Goal: Task Accomplishment & Management: Manage account settings

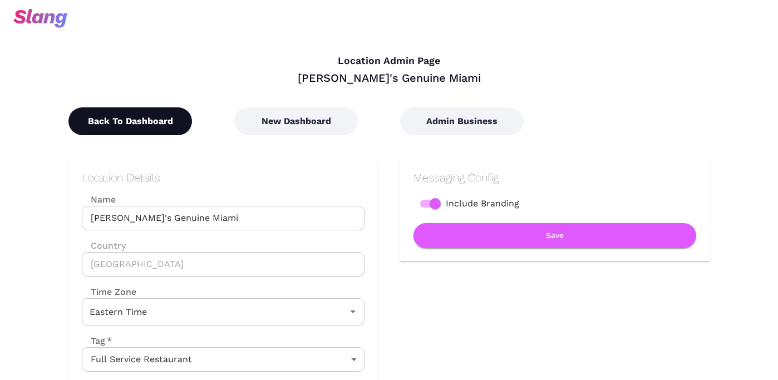
click at [164, 119] on button "Back To Dashboard" at bounding box center [130, 121] width 124 height 28
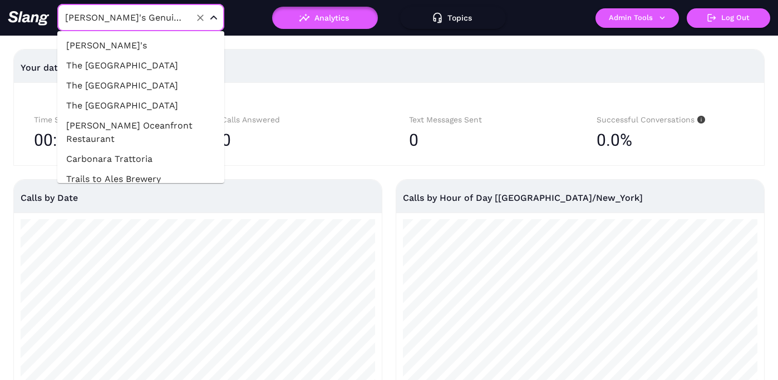
click at [130, 13] on input "[PERSON_NAME]'s Genuine Miami" at bounding box center [123, 17] width 122 height 17
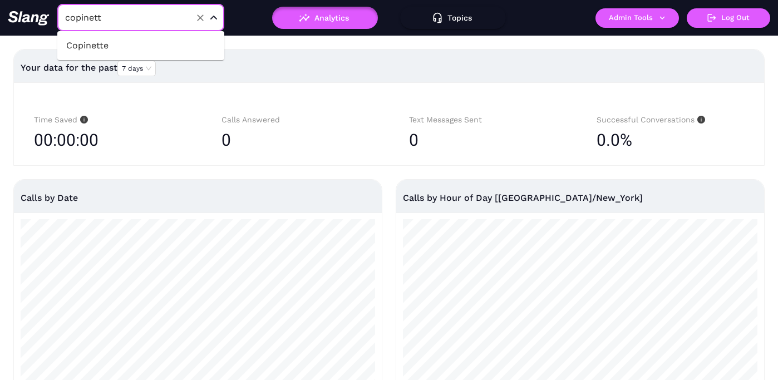
type input "copinette"
click at [145, 42] on li "Copinette" at bounding box center [140, 46] width 167 height 20
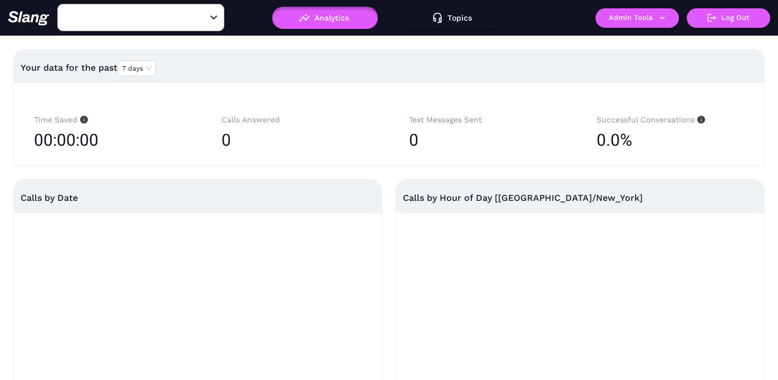
type input "Copinette"
click at [629, 18] on button "Admin Tools" at bounding box center [636, 17] width 83 height 19
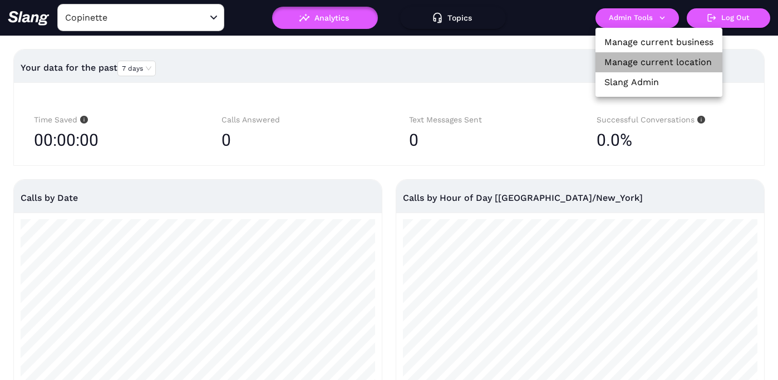
click at [642, 61] on link "Manage current location" at bounding box center [657, 62] width 107 height 13
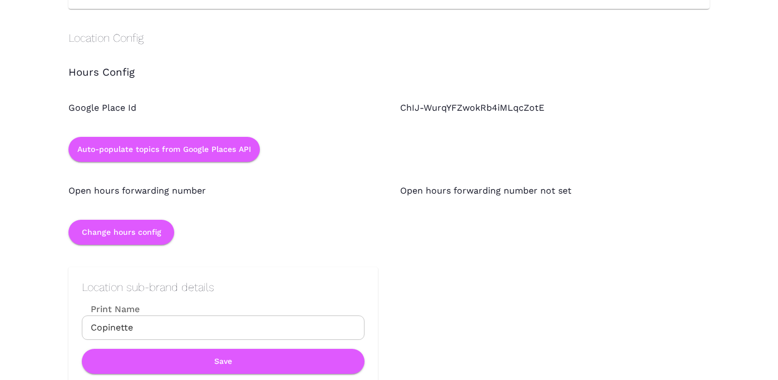
scroll to position [1016, 0]
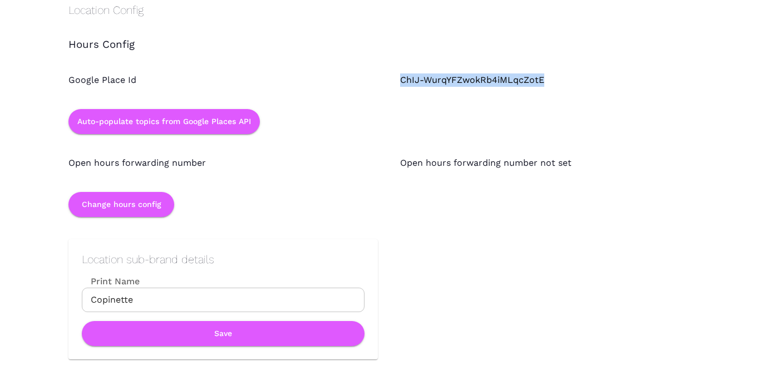
drag, startPoint x: 398, startPoint y: 81, endPoint x: 545, endPoint y: 79, distance: 146.3
click at [545, 79] on div "ChIJ-WurqYFZwokRb4iMLqcZotE" at bounding box center [544, 69] width 332 height 36
copy div "ChIJ-WurqYFZwokRb4iMLqcZotE"
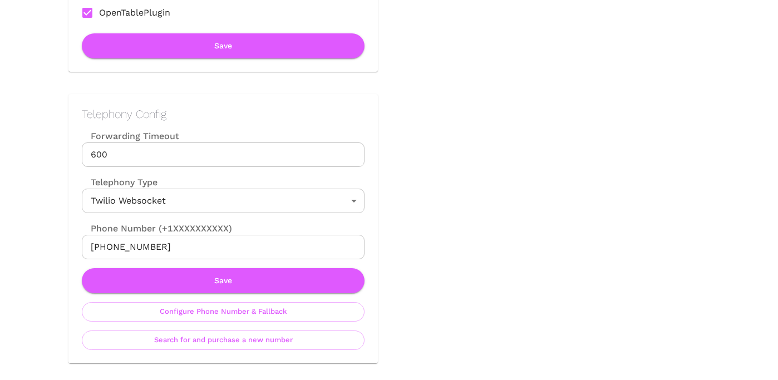
scroll to position [0, 0]
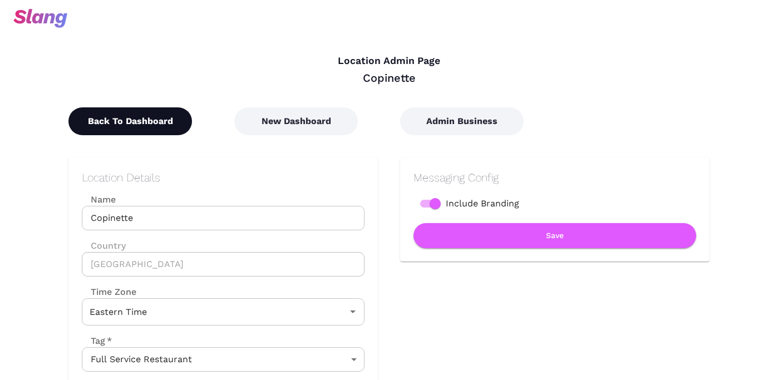
click at [128, 117] on button "Back To Dashboard" at bounding box center [130, 121] width 124 height 28
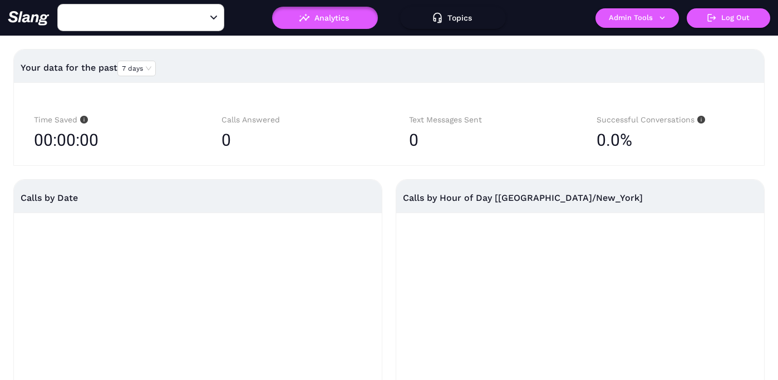
type input "Copinette"
click at [153, 17] on input "Copinette" at bounding box center [123, 17] width 122 height 17
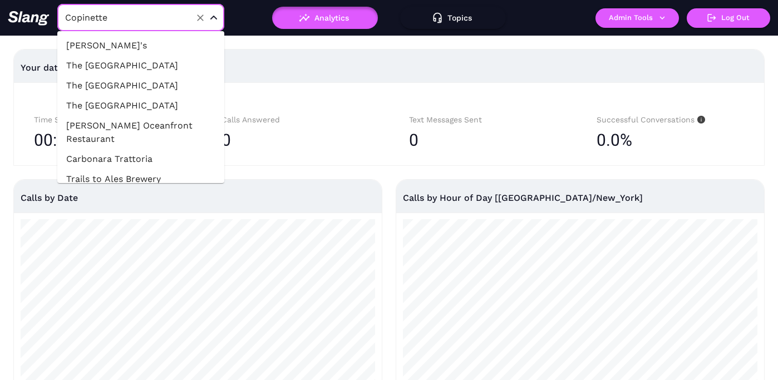
scroll to position [35978, 0]
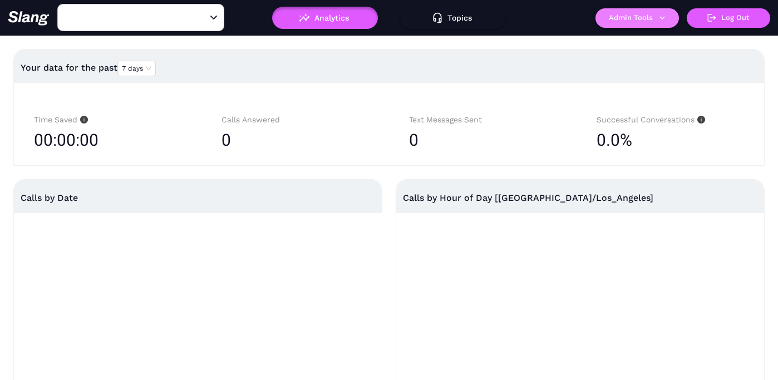
type input "Side [DEMOGRAPHIC_DATA] [GEOGRAPHIC_DATA]"
click at [638, 22] on button "Admin Tools" at bounding box center [636, 17] width 83 height 19
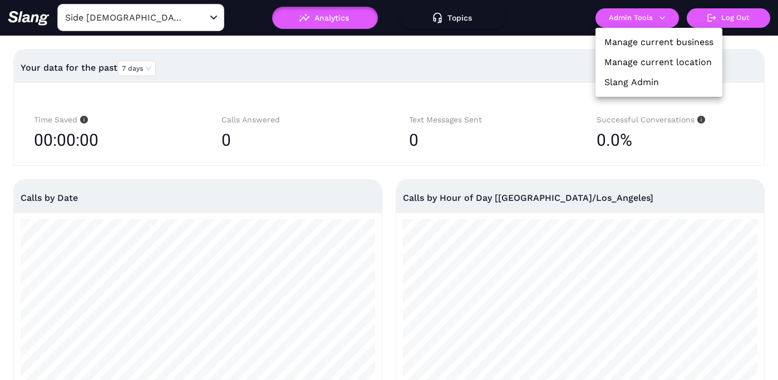
click at [638, 58] on link "Manage current location" at bounding box center [657, 62] width 107 height 13
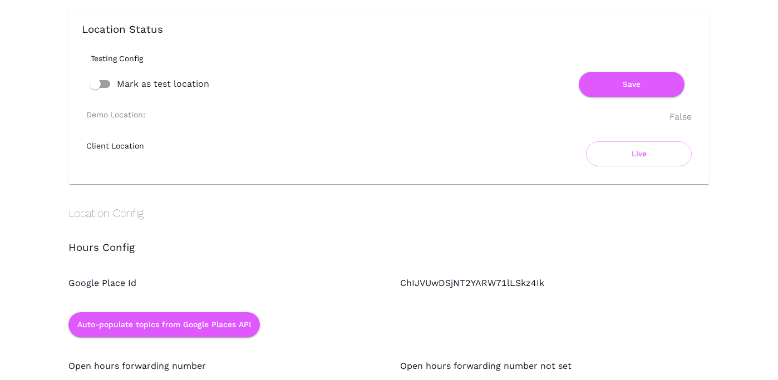
scroll to position [814, 0]
drag, startPoint x: 401, startPoint y: 281, endPoint x: 542, endPoint y: 280, distance: 141.3
click at [542, 280] on div "ChIJVUwDSjNT2YARW71lLSkz4Ik" at bounding box center [544, 272] width 332 height 36
copy div "ChIJVUwDSjNT2YARW71lLSkz4Ik"
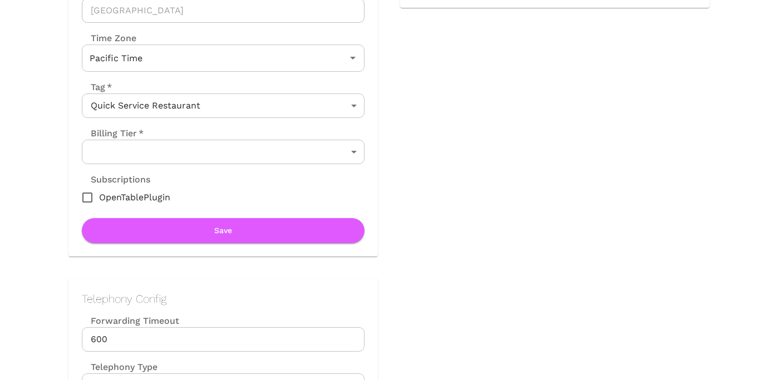
scroll to position [0, 0]
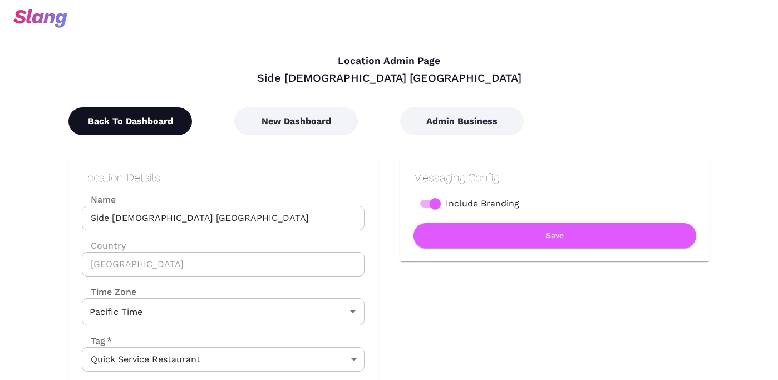
click at [121, 116] on button "Back To Dashboard" at bounding box center [130, 121] width 124 height 28
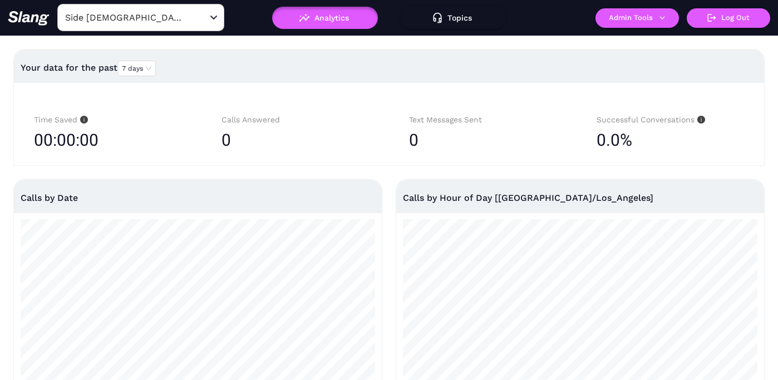
click at [166, 19] on input "Side [DEMOGRAPHIC_DATA] [GEOGRAPHIC_DATA]" at bounding box center [123, 17] width 122 height 17
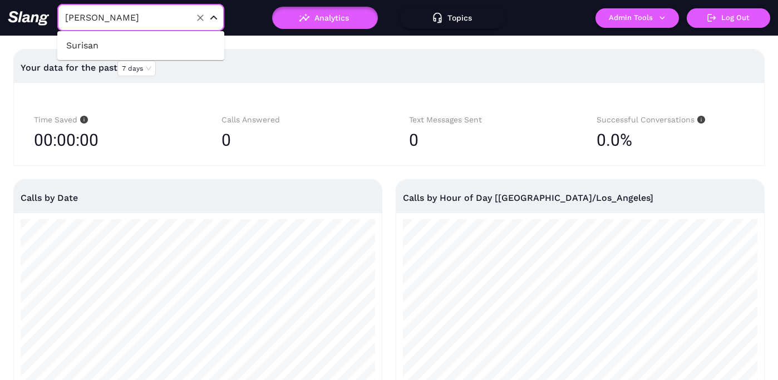
type input "surisa"
click at [165, 39] on li "Surisan" at bounding box center [140, 46] width 167 height 20
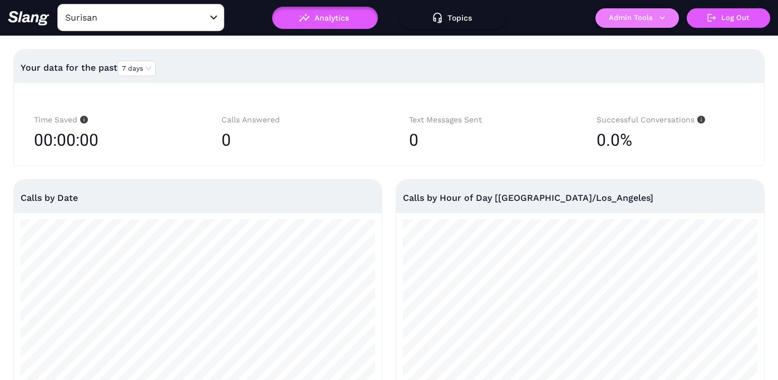
click at [631, 24] on button "Admin Tools" at bounding box center [636, 17] width 83 height 19
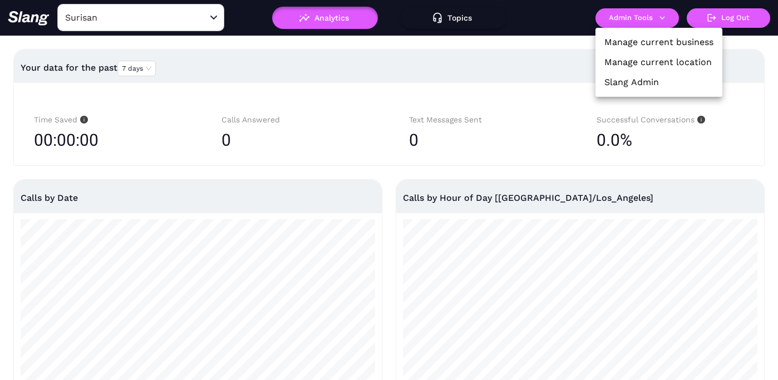
click at [628, 65] on link "Manage current location" at bounding box center [657, 62] width 107 height 13
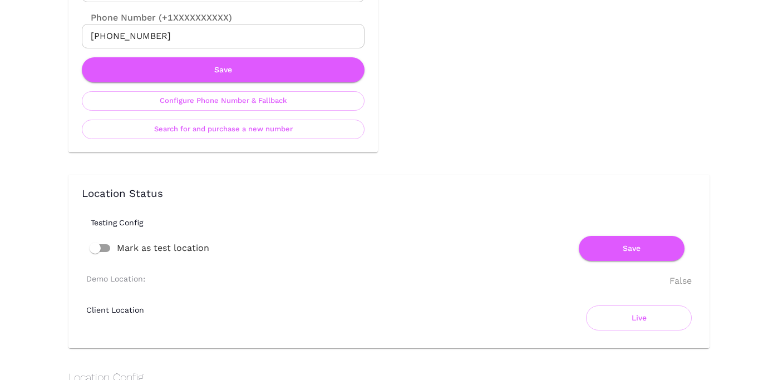
scroll to position [806, 0]
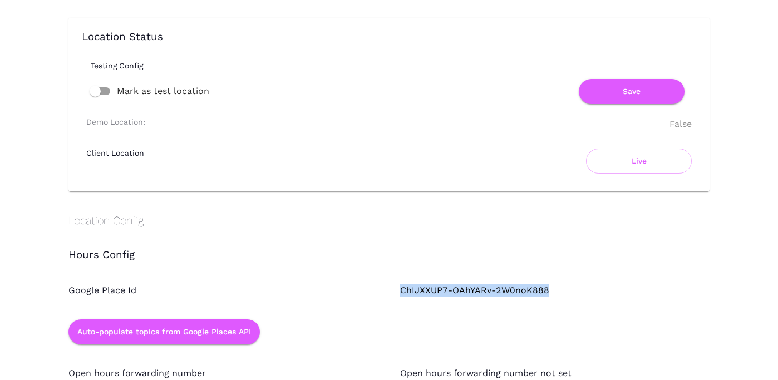
drag, startPoint x: 397, startPoint y: 290, endPoint x: 549, endPoint y: 288, distance: 151.3
click at [549, 288] on div "ChIJXXUP7-OAhYARv-2W0noK888" at bounding box center [544, 279] width 332 height 36
copy div "ChIJXXUP7-OAhYARv-2W0noK888"
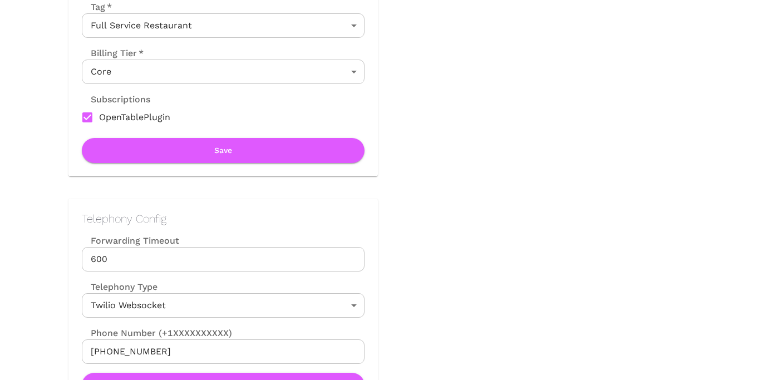
scroll to position [0, 0]
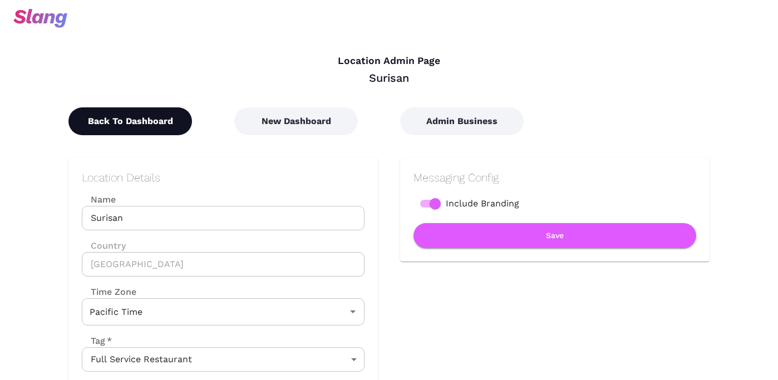
click at [135, 129] on button "Back To Dashboard" at bounding box center [130, 121] width 124 height 28
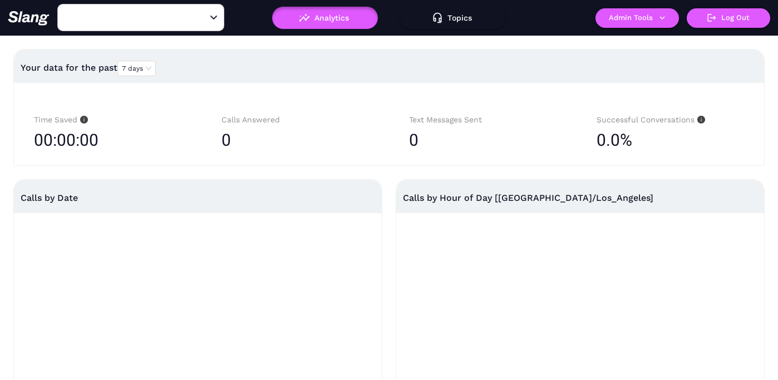
type input "Surisan"
click at [179, 14] on input "Surisan" at bounding box center [123, 17] width 122 height 17
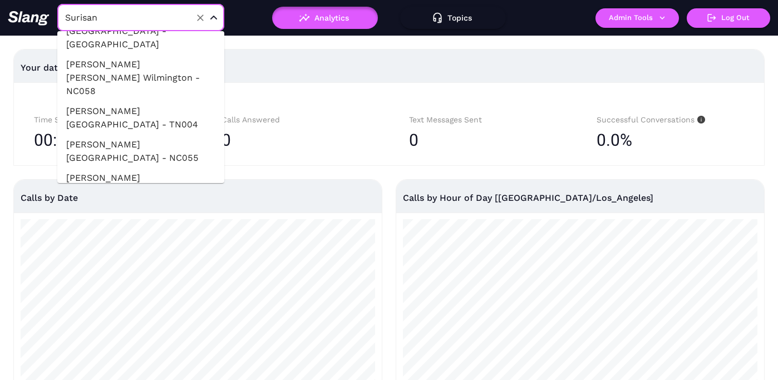
scroll to position [6122, 0]
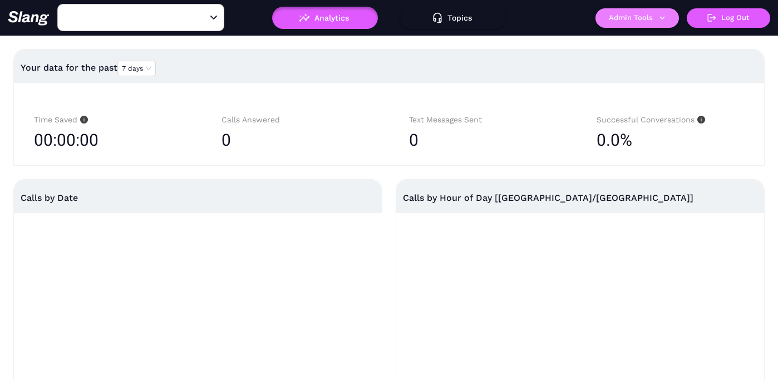
type input "The Pig & The Sprout"
click at [653, 19] on button "Admin Tools" at bounding box center [636, 17] width 83 height 19
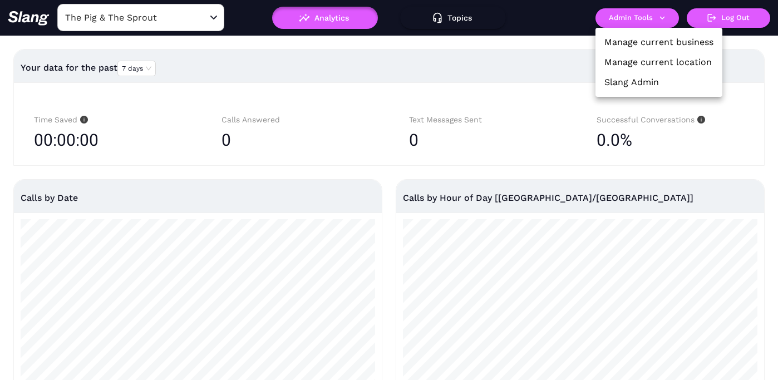
click at [653, 63] on link "Manage current location" at bounding box center [657, 62] width 107 height 13
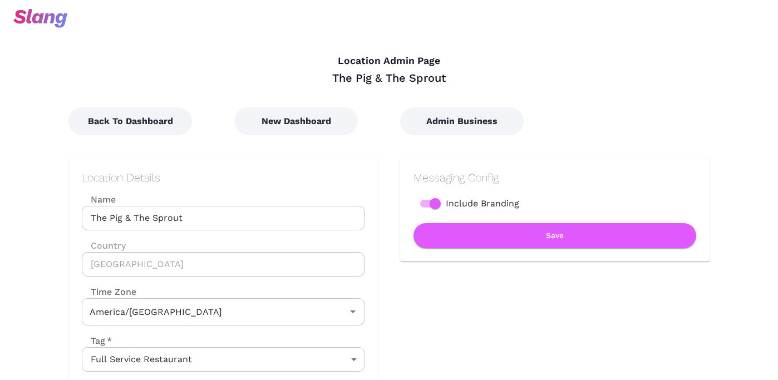
type input "Mountain Time"
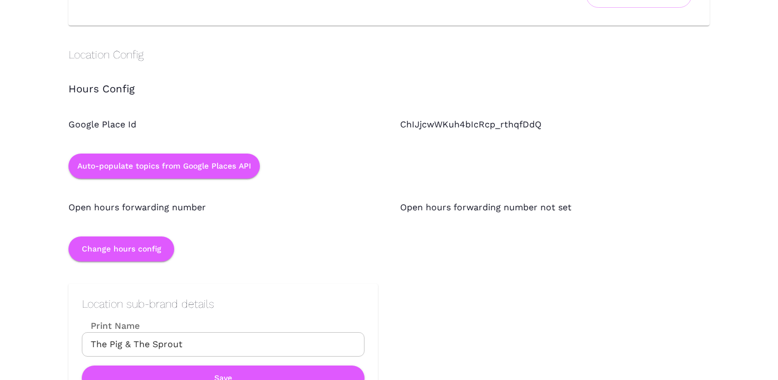
scroll to position [985, 0]
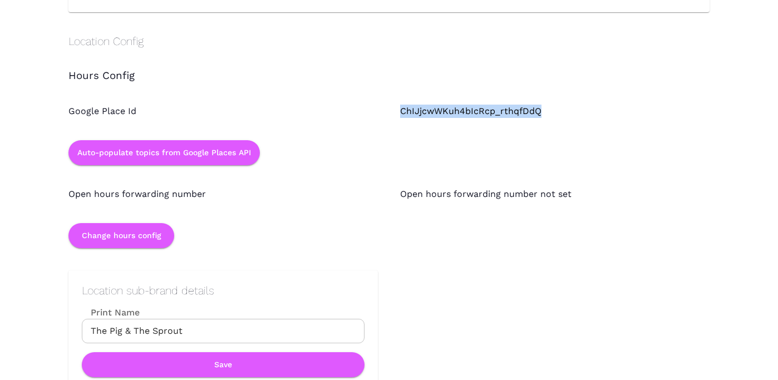
drag, startPoint x: 399, startPoint y: 111, endPoint x: 546, endPoint y: 111, distance: 146.3
click at [546, 111] on div "ChIJjcwWKuh4bIcRcp_rthqfDdQ" at bounding box center [544, 100] width 332 height 36
copy div "ChIJjcwWKuh4bIcRcp_rthqfDdQ"
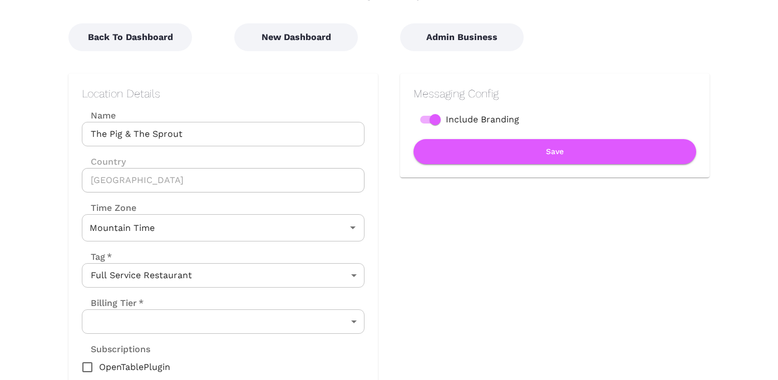
scroll to position [0, 0]
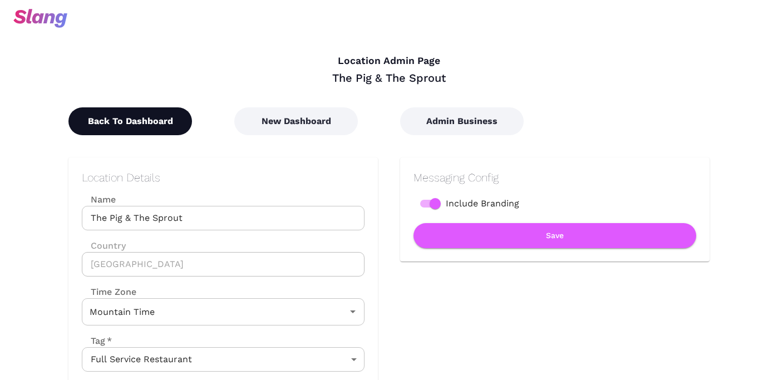
click at [137, 127] on button "Back To Dashboard" at bounding box center [130, 121] width 124 height 28
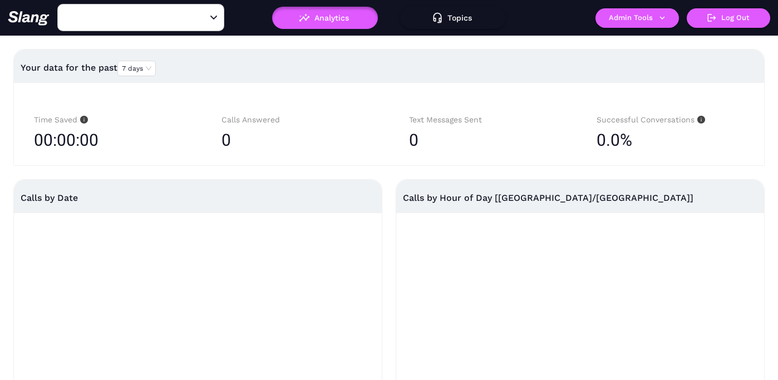
type input "The Pig & The Sprout"
click at [151, 25] on input "The Pig & The Sprout" at bounding box center [123, 17] width 122 height 17
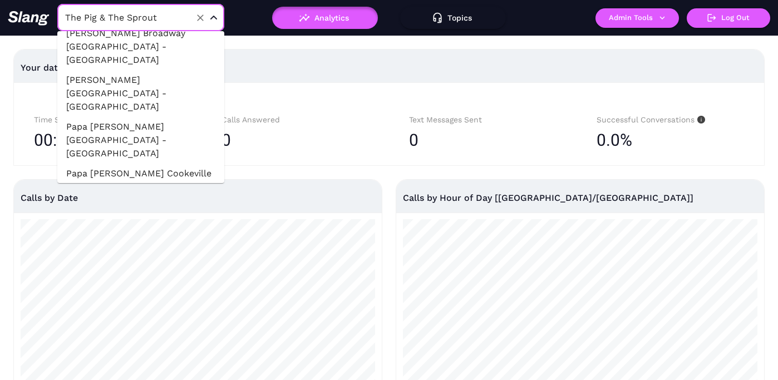
scroll to position [5921, 0]
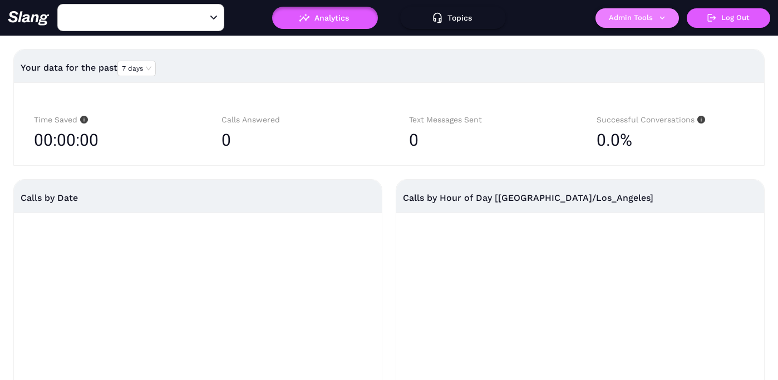
type input "Pablito's - Burbank"
click at [633, 20] on button "Admin Tools" at bounding box center [636, 17] width 83 height 19
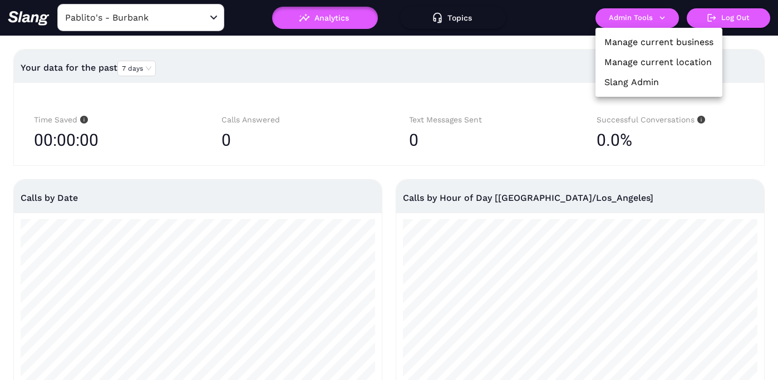
click at [635, 57] on link "Manage current location" at bounding box center [657, 62] width 107 height 13
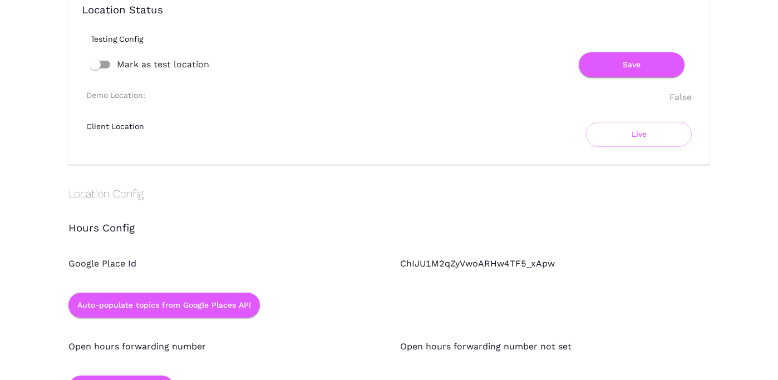
scroll to position [861, 0]
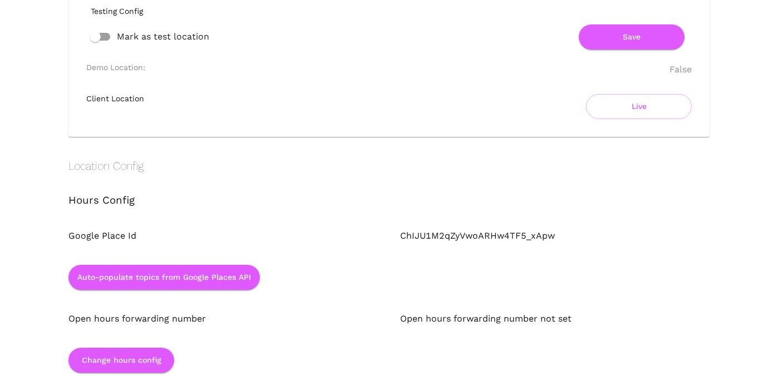
drag, startPoint x: 401, startPoint y: 237, endPoint x: 554, endPoint y: 228, distance: 153.8
click at [554, 228] on div "ChIJU1M2qZyVwoARHw4TF5_xApw" at bounding box center [544, 225] width 332 height 36
drag, startPoint x: 554, startPoint y: 238, endPoint x: 400, endPoint y: 233, distance: 154.2
click at [400, 233] on div "ChIJU1M2qZyVwoARHw4TF5_xApw" at bounding box center [544, 225] width 332 height 36
copy div "ChIJU1M2qZyVwoARHw4TF5_xApw"
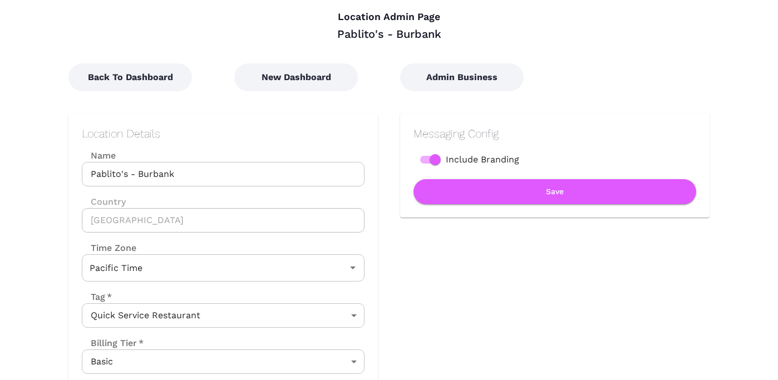
scroll to position [0, 0]
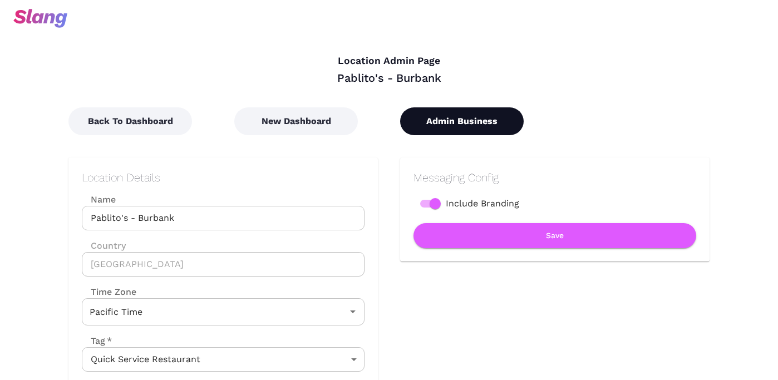
click at [467, 129] on button "Admin Business" at bounding box center [462, 121] width 124 height 28
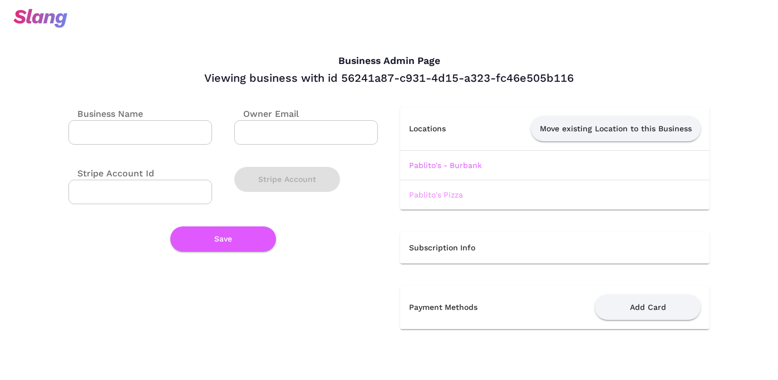
click at [447, 195] on link "Pablito's Pizza" at bounding box center [436, 194] width 54 height 9
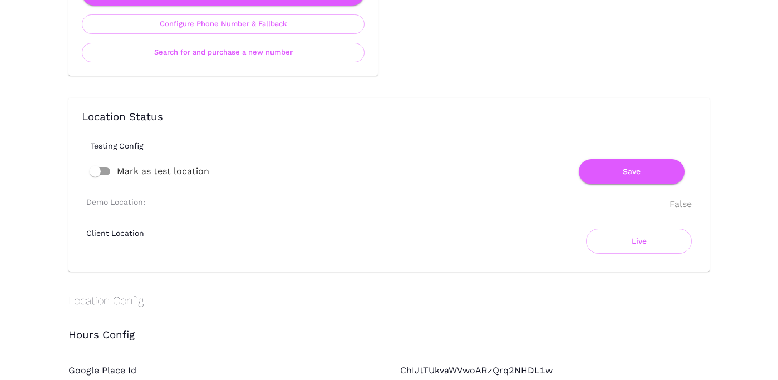
scroll to position [839, 0]
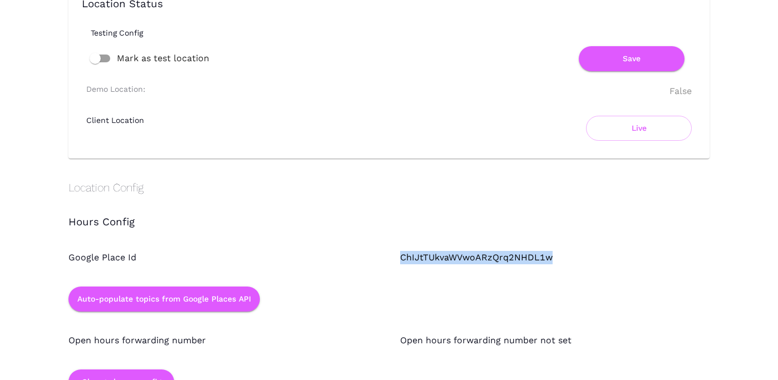
drag, startPoint x: 398, startPoint y: 256, endPoint x: 553, endPoint y: 258, distance: 154.7
click at [553, 258] on div "ChIJtTUkvaWVwoARzQrq2NHDL1w" at bounding box center [544, 247] width 332 height 36
copy div "ChIJtTUkvaWVwoARzQrq2NHDL1w"
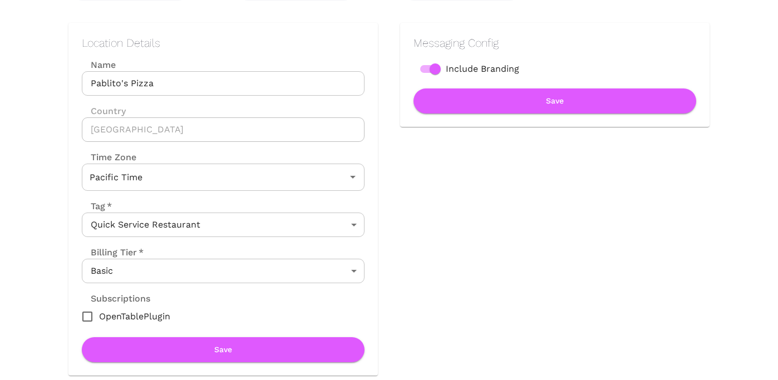
scroll to position [0, 0]
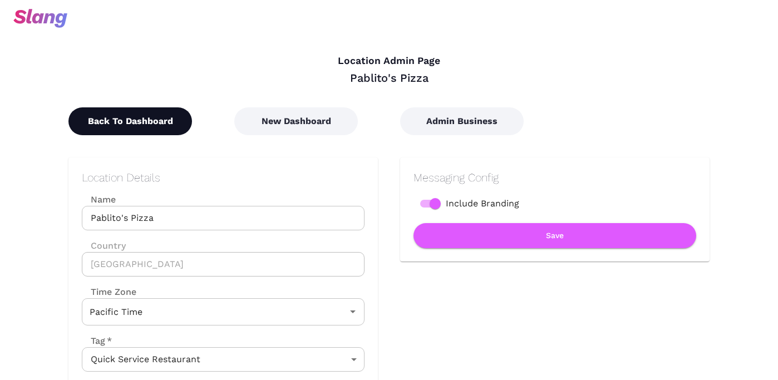
click at [133, 125] on button "Back To Dashboard" at bounding box center [130, 121] width 124 height 28
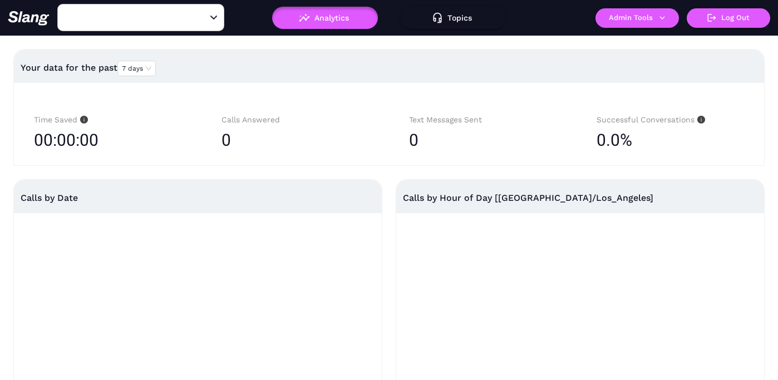
type input "Pablito's Pizza"
click at [144, 23] on input "Pablito's Pizza" at bounding box center [123, 17] width 122 height 17
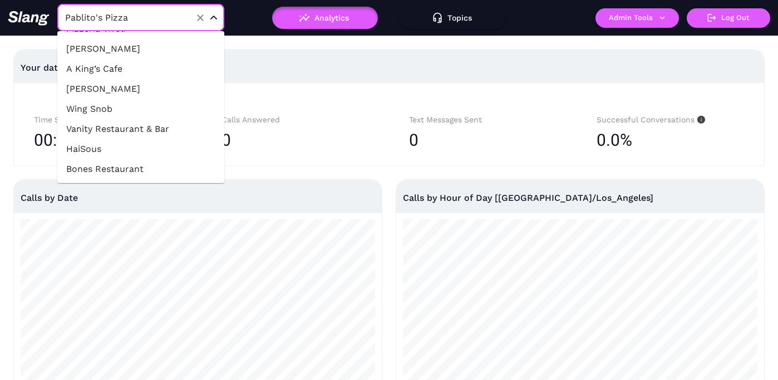
scroll to position [5156, 0]
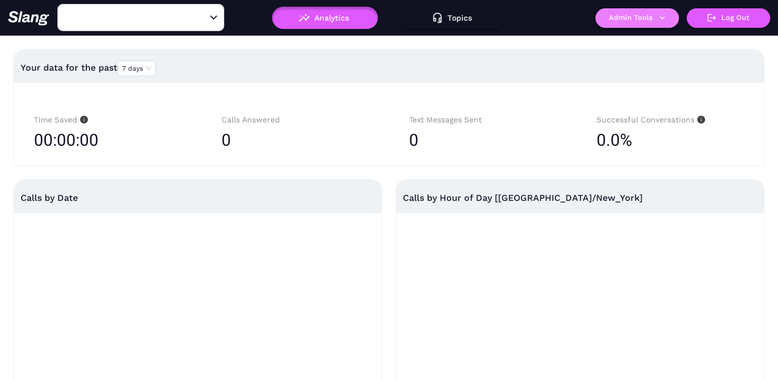
type input "5 Napkin Burger - Hell's Kitchen"
click at [630, 19] on button "Admin Tools" at bounding box center [636, 17] width 83 height 19
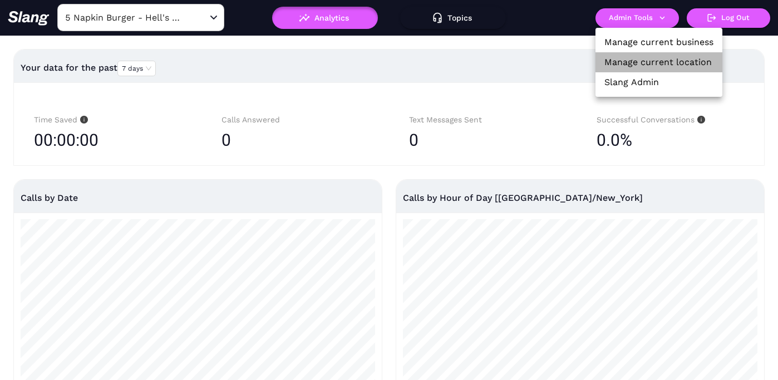
click at [630, 57] on link "Manage current location" at bounding box center [657, 62] width 107 height 13
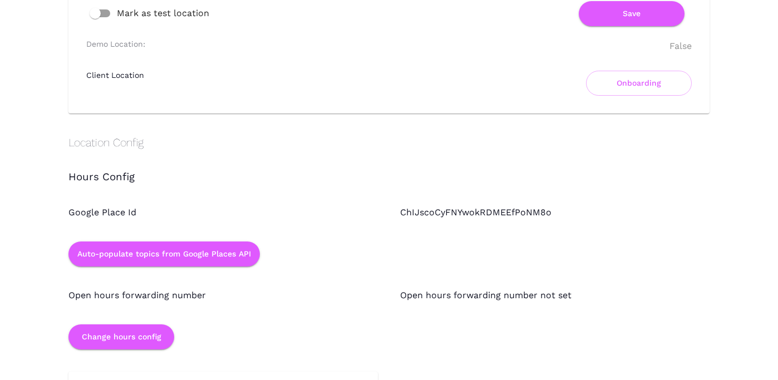
scroll to position [887, 0]
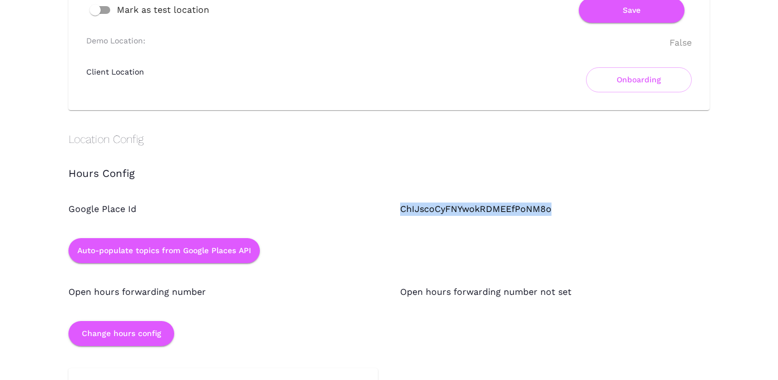
drag, startPoint x: 400, startPoint y: 205, endPoint x: 568, endPoint y: 206, distance: 168.0
click at [569, 206] on div "ChIJscoCyFNYwokRDMEEfPoNM8o" at bounding box center [544, 198] width 332 height 36
copy div "ChIJscoCyFNYwokRDMEEfPoNM8o"
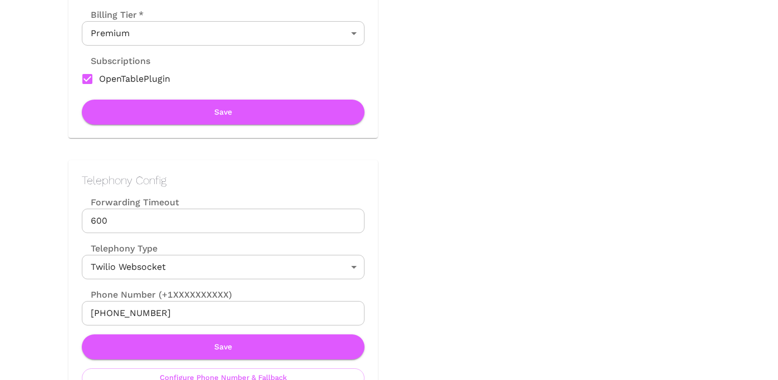
scroll to position [0, 0]
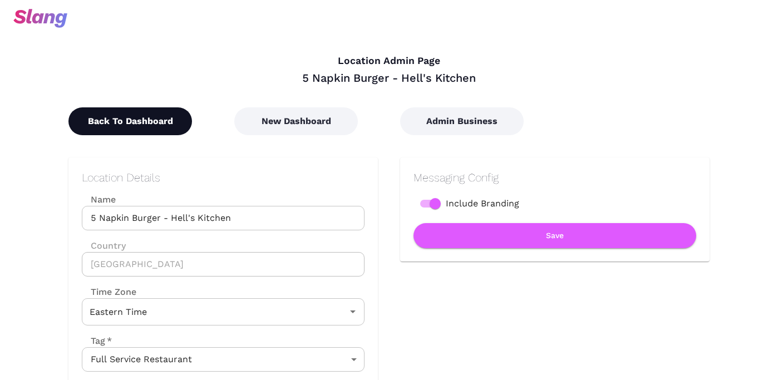
click at [120, 125] on button "Back To Dashboard" at bounding box center [130, 121] width 124 height 28
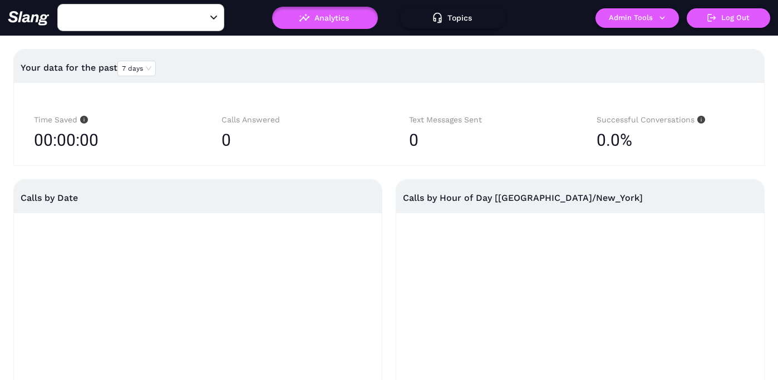
type input "5 Napkin Burger - Hell's Kitchen"
click at [156, 23] on input "5 Napkin Burger - Hell's Kitchen" at bounding box center [123, 17] width 122 height 17
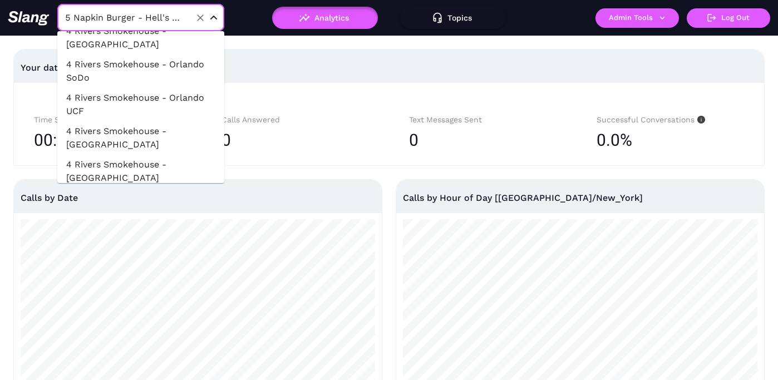
scroll to position [4464, 0]
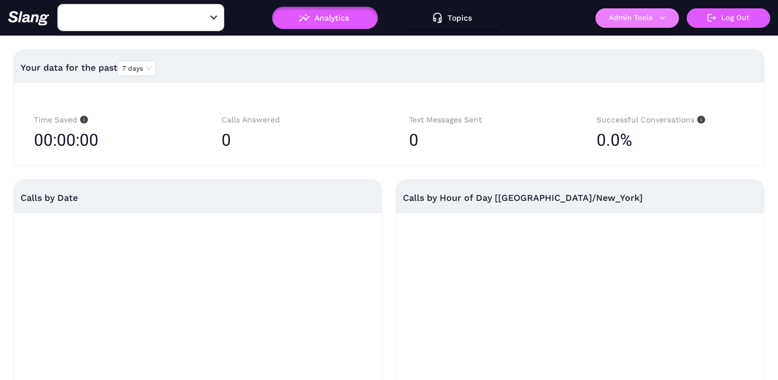
type input "ilili [GEOGRAPHIC_DATA]"
click at [638, 21] on button "Admin Tools" at bounding box center [636, 17] width 83 height 19
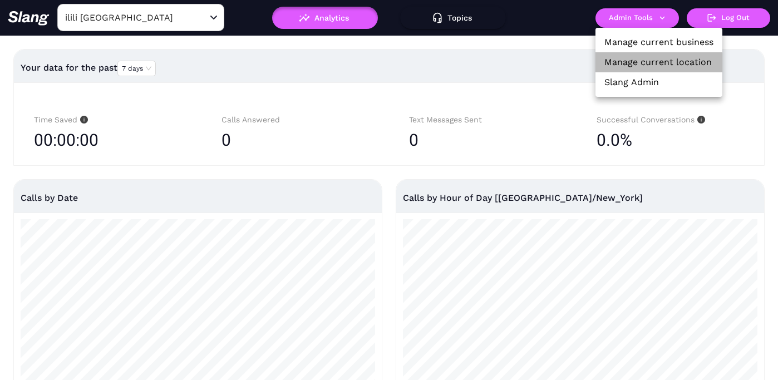
click at [638, 63] on link "Manage current location" at bounding box center [657, 62] width 107 height 13
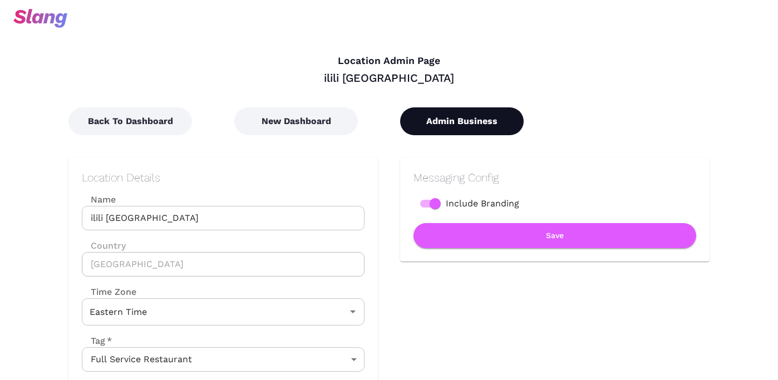
click at [452, 129] on button "Admin Business" at bounding box center [462, 121] width 124 height 28
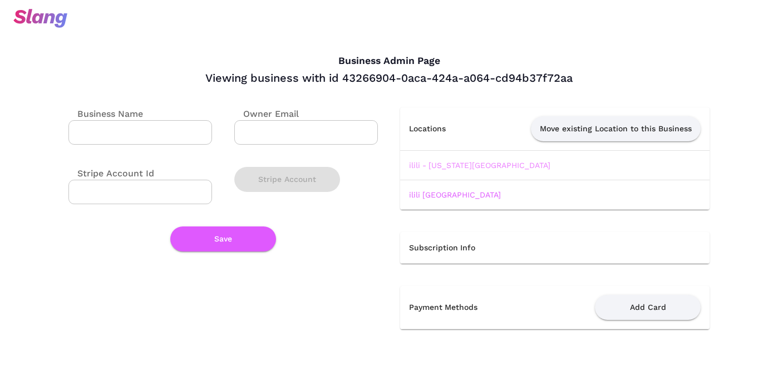
click at [437, 163] on link "ilili - [US_STATE][GEOGRAPHIC_DATA]" at bounding box center [479, 165] width 141 height 9
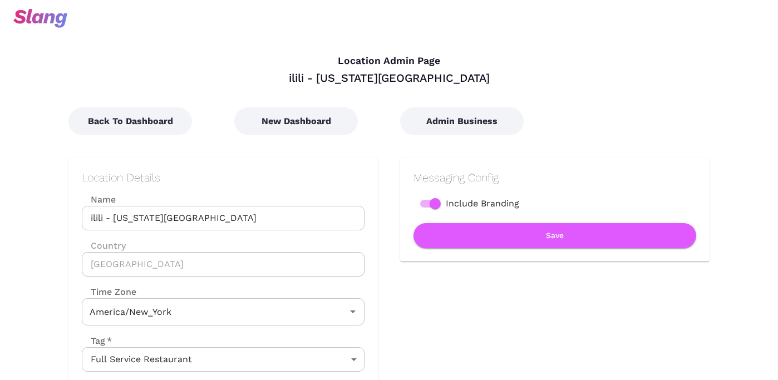
type input "Eastern Time"
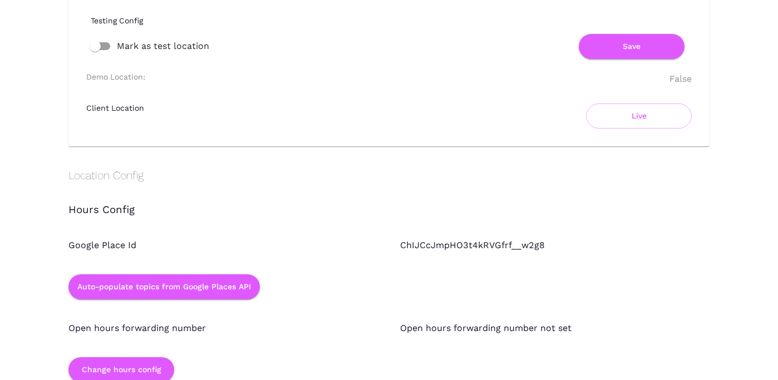
scroll to position [951, 0]
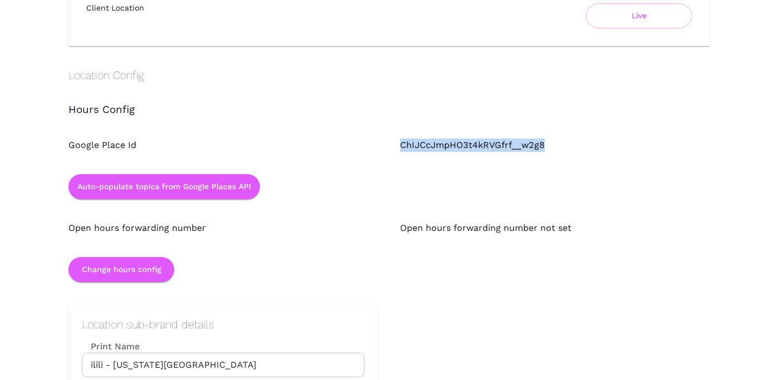
drag, startPoint x: 401, startPoint y: 145, endPoint x: 547, endPoint y: 145, distance: 146.9
click at [547, 145] on div "ChIJCcJmpHO3t4kRVGfrf__w2g8" at bounding box center [544, 134] width 332 height 36
copy div "ChIJCcJmpHO3t4kRVGfrf__w2g8"
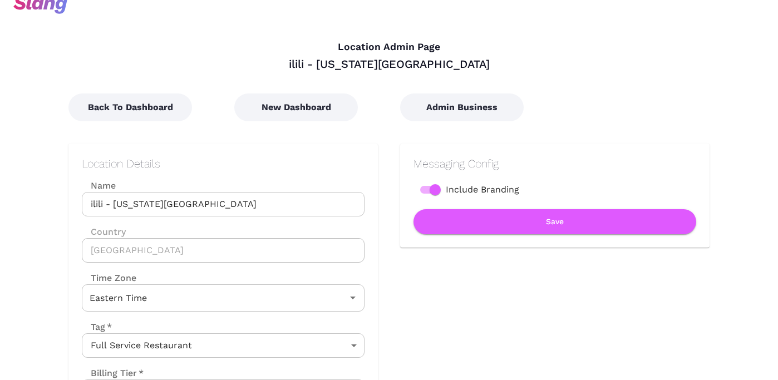
scroll to position [0, 0]
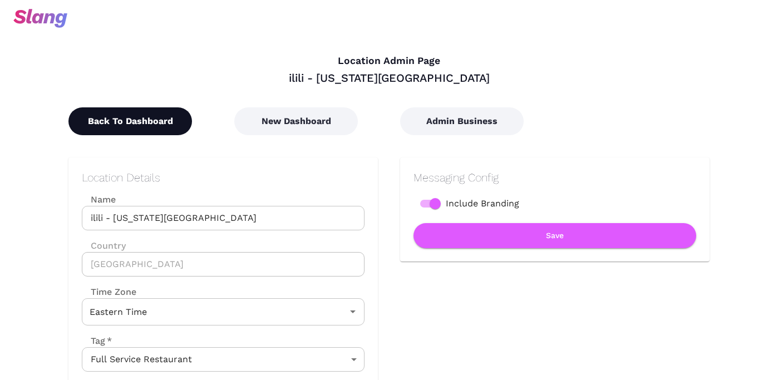
click at [125, 119] on button "Back To Dashboard" at bounding box center [130, 121] width 124 height 28
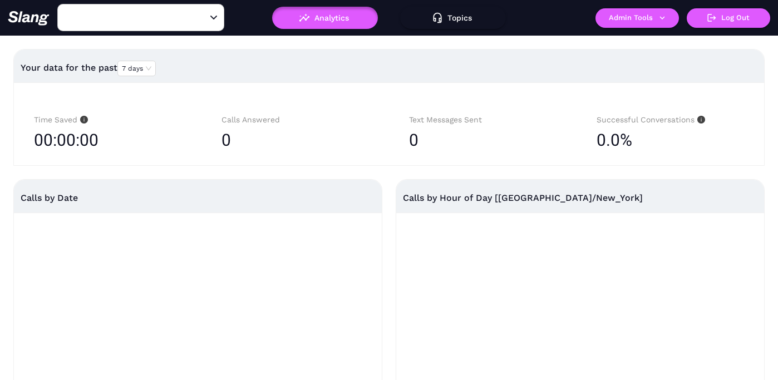
type input "ilili - [US_STATE][GEOGRAPHIC_DATA]"
click at [181, 22] on input "ilili - [US_STATE][GEOGRAPHIC_DATA]" at bounding box center [123, 17] width 122 height 17
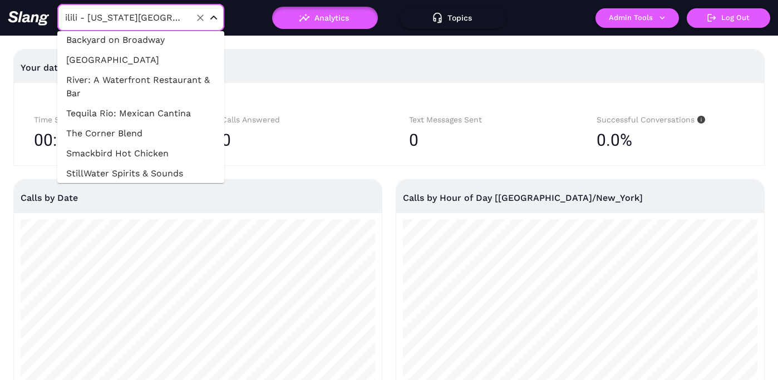
scroll to position [3695, 0]
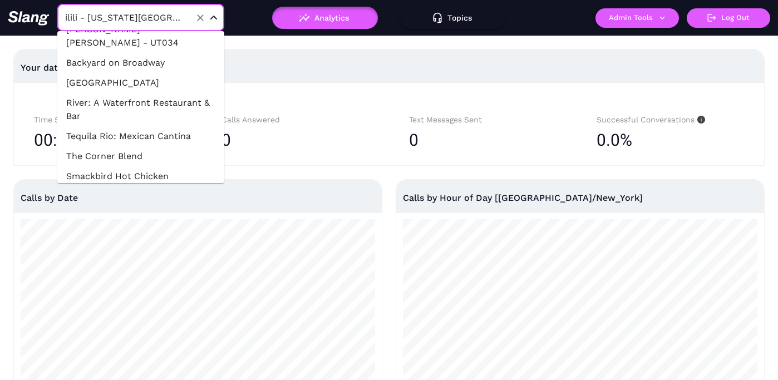
click at [170, 347] on li "[PERSON_NAME]'s Chophouse, Lansing" at bounding box center [140, 363] width 167 height 33
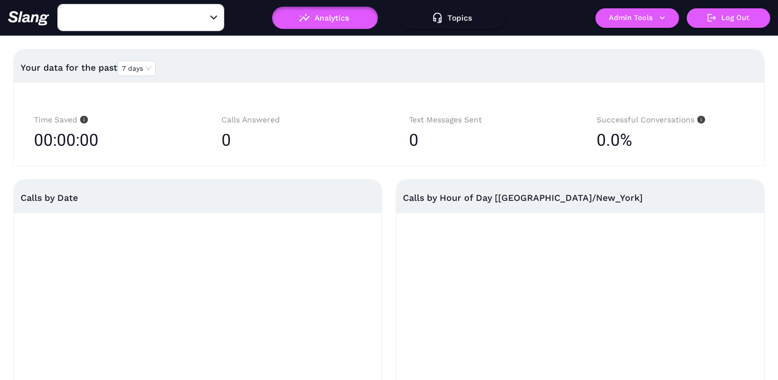
type input "[PERSON_NAME]'s Chophouse, Lansing"
click at [635, 21] on button "Admin Tools" at bounding box center [636, 17] width 83 height 19
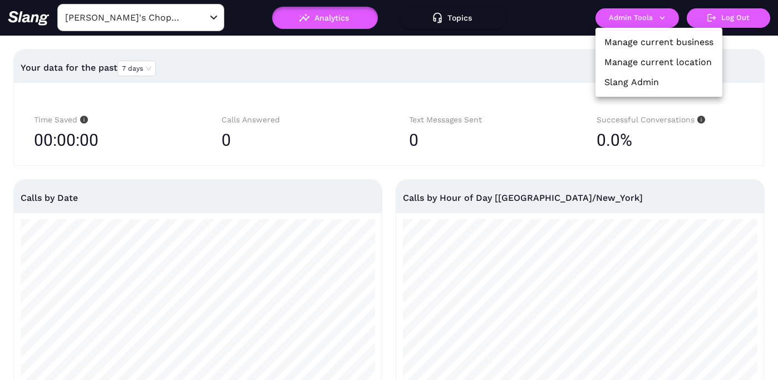
click at [633, 55] on li "Manage current location" at bounding box center [658, 62] width 127 height 20
click at [667, 63] on link "Manage current location" at bounding box center [657, 62] width 107 height 13
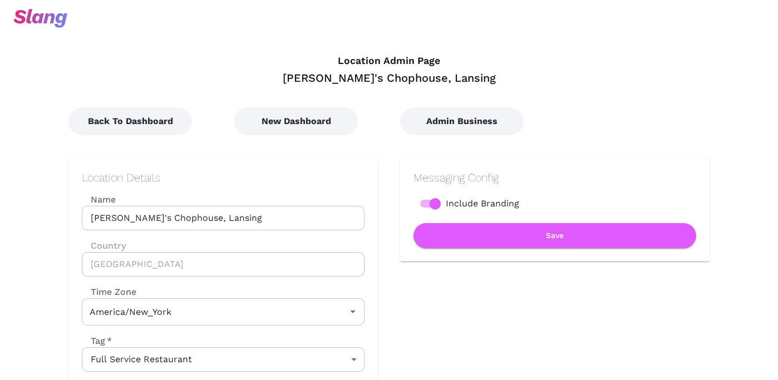
type input "Eastern Time"
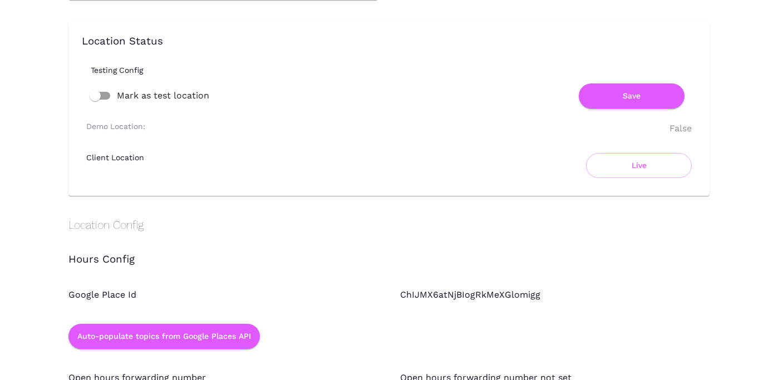
scroll to position [806, 0]
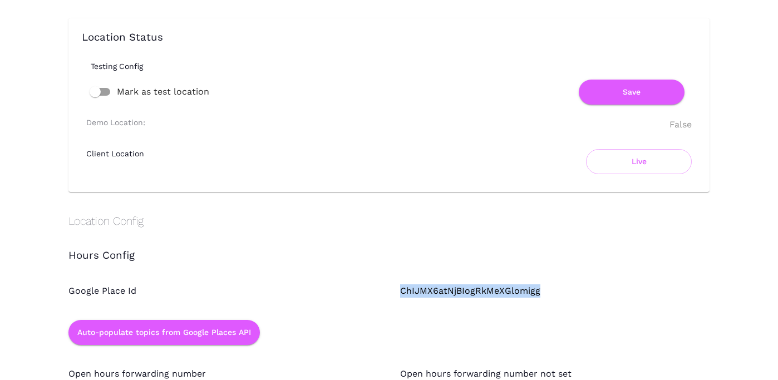
drag, startPoint x: 400, startPoint y: 289, endPoint x: 540, endPoint y: 289, distance: 140.2
click at [540, 289] on div "ChIJMX6atNjBIogRkMeXGlomigg" at bounding box center [544, 280] width 332 height 36
copy div "ChIJMX6atNjBIogRkMeXGlomigg"
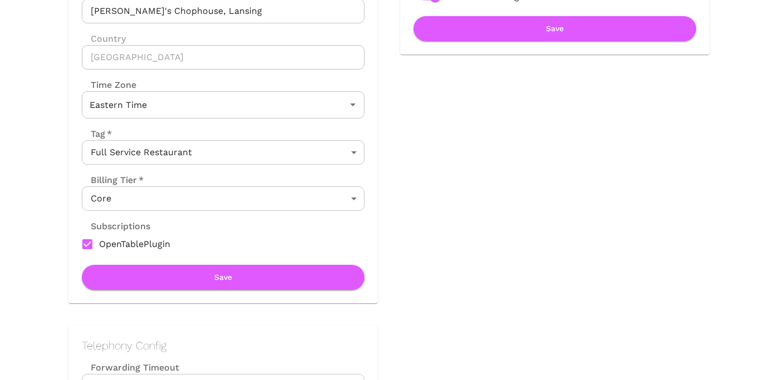
scroll to position [0, 0]
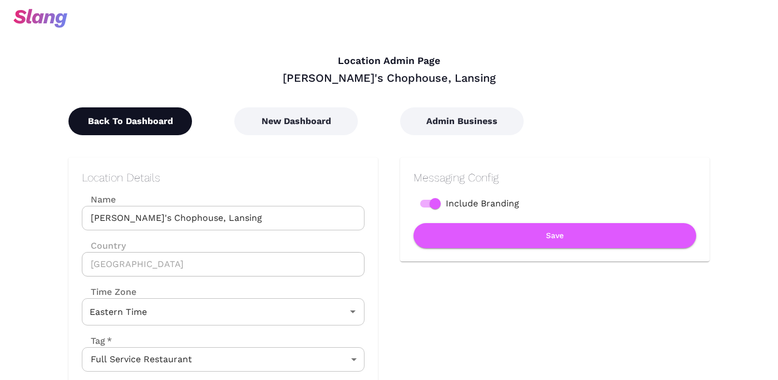
click at [140, 118] on button "Back To Dashboard" at bounding box center [130, 121] width 124 height 28
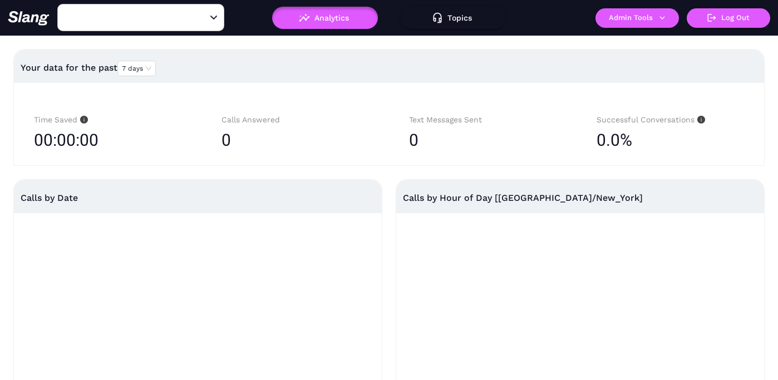
type input "[PERSON_NAME]'s Chophouse, Lansing"
click at [177, 24] on input "[PERSON_NAME]'s Chophouse, Lansing" at bounding box center [123, 17] width 122 height 17
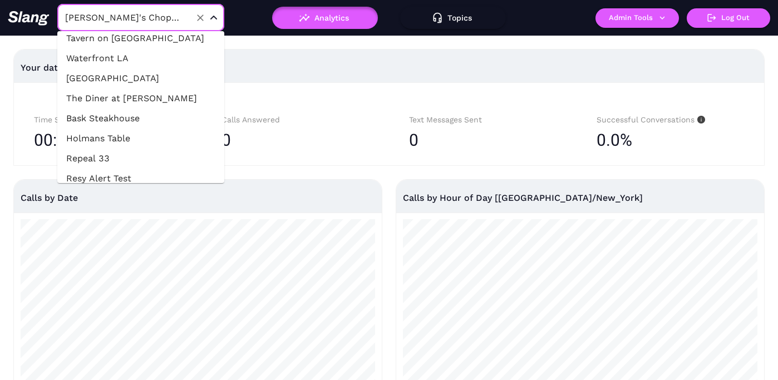
scroll to position [2937, 0]
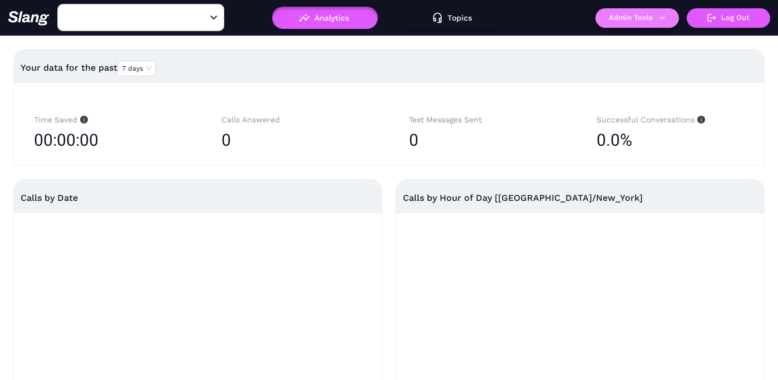
type input "A Pasta Bar"
click at [628, 19] on button "Admin Tools" at bounding box center [636, 17] width 83 height 19
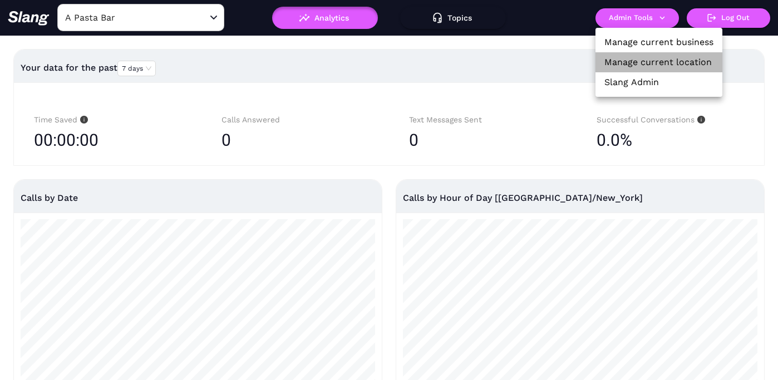
click at [628, 71] on li "Manage current location" at bounding box center [658, 62] width 127 height 20
click at [629, 65] on link "Manage current location" at bounding box center [657, 62] width 107 height 13
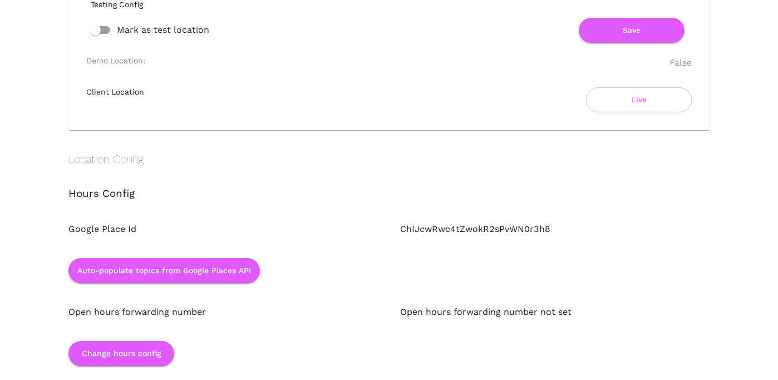
scroll to position [882, 0]
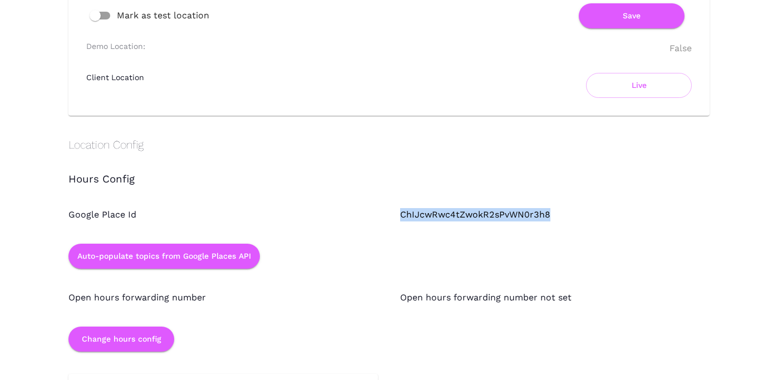
drag, startPoint x: 399, startPoint y: 216, endPoint x: 551, endPoint y: 216, distance: 151.9
click at [551, 216] on div "ChIJcwRwc4tZwokR2sPvWN0r3h8" at bounding box center [544, 204] width 332 height 36
copy div "ChIJcwRwc4tZwokR2sPvWN0r3h8"
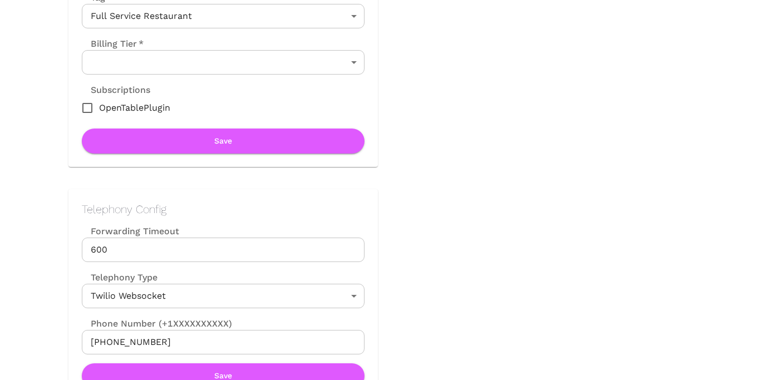
scroll to position [0, 0]
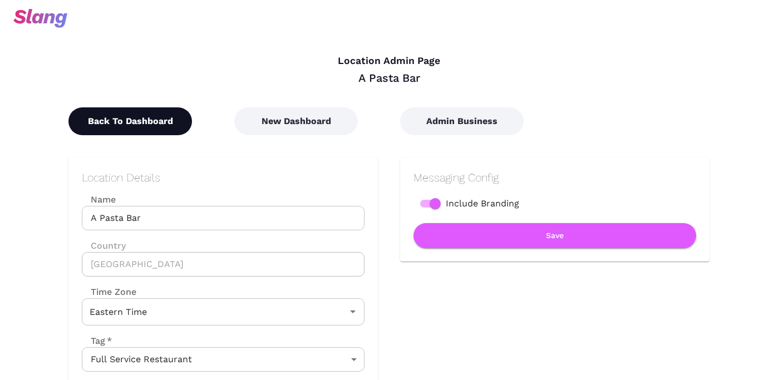
click at [129, 119] on button "Back To Dashboard" at bounding box center [130, 121] width 124 height 28
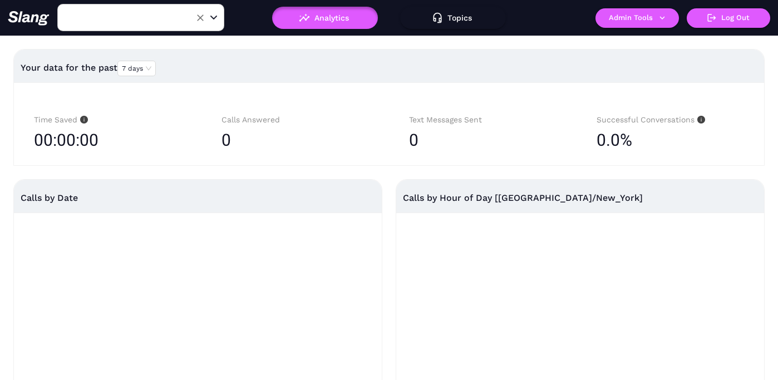
type input "A Pasta Bar"
click at [147, 17] on input "A Pasta Bar" at bounding box center [123, 17] width 122 height 17
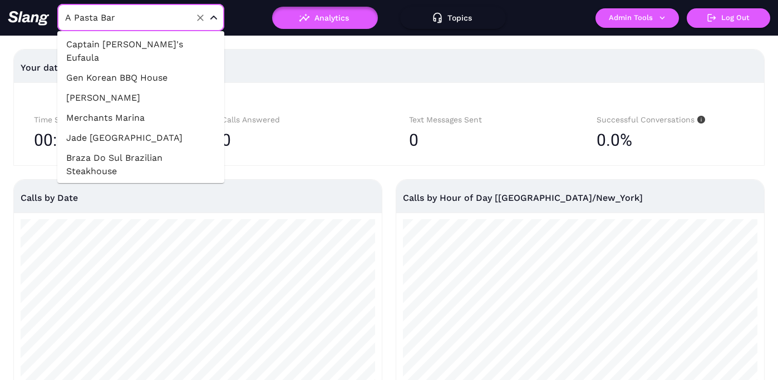
scroll to position [2356, 0]
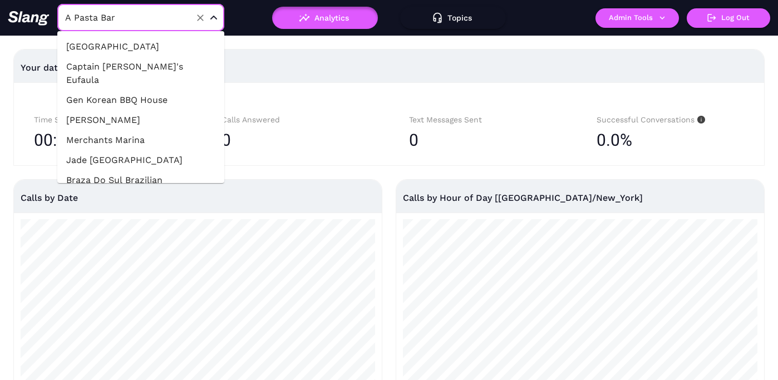
click at [139, 304] on li "Stillwaters Tavern" at bounding box center [140, 314] width 167 height 20
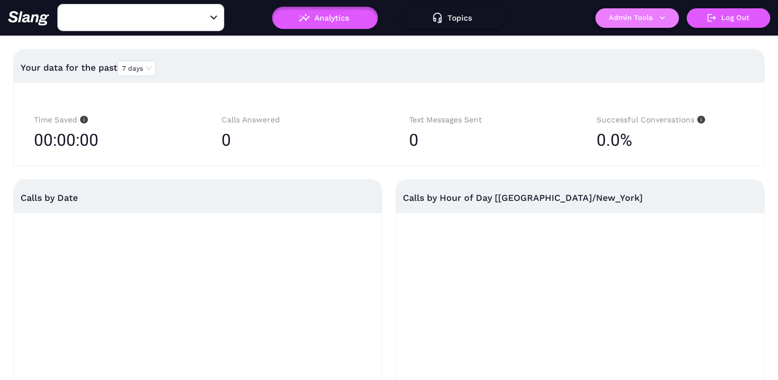
type input "Stillwaters Tavern"
click at [643, 23] on button "Admin Tools" at bounding box center [636, 17] width 83 height 19
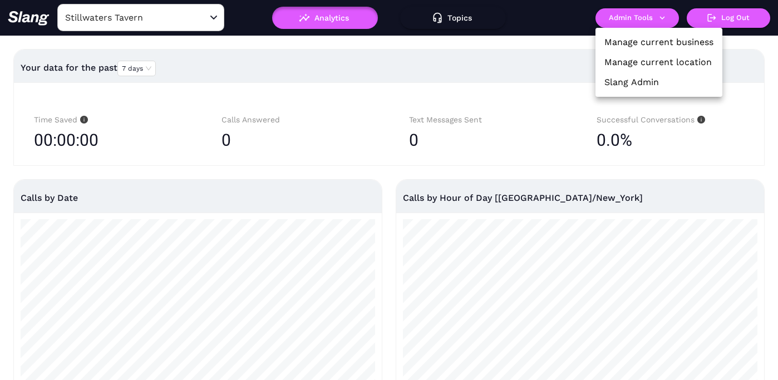
click at [643, 60] on link "Manage current location" at bounding box center [657, 62] width 107 height 13
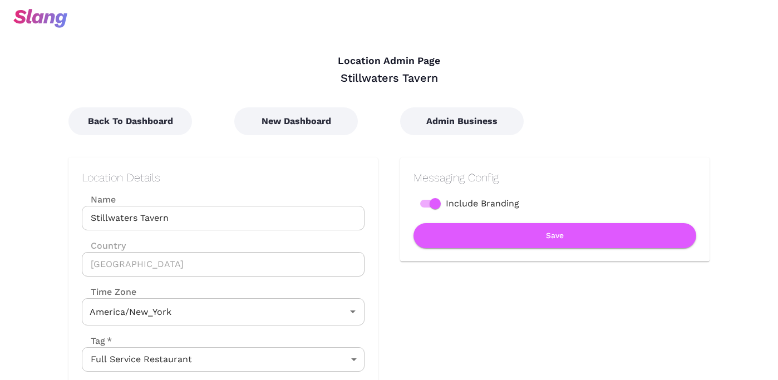
type input "Eastern Time"
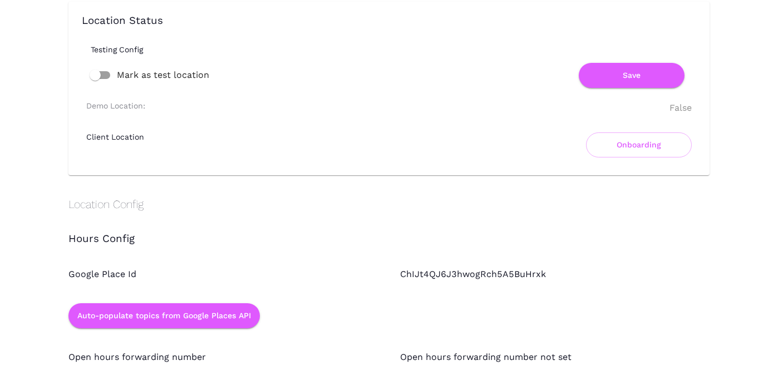
scroll to position [895, 0]
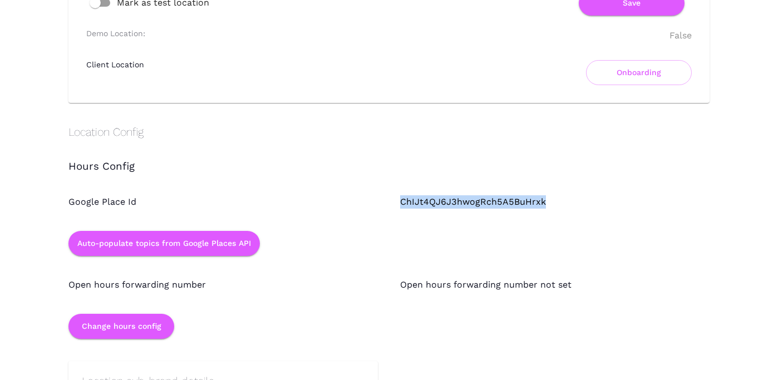
drag, startPoint x: 402, startPoint y: 201, endPoint x: 550, endPoint y: 199, distance: 147.5
click at [550, 199] on div "ChIJt4QJ6J3hwogRch5A5BuHrxk" at bounding box center [544, 191] width 332 height 36
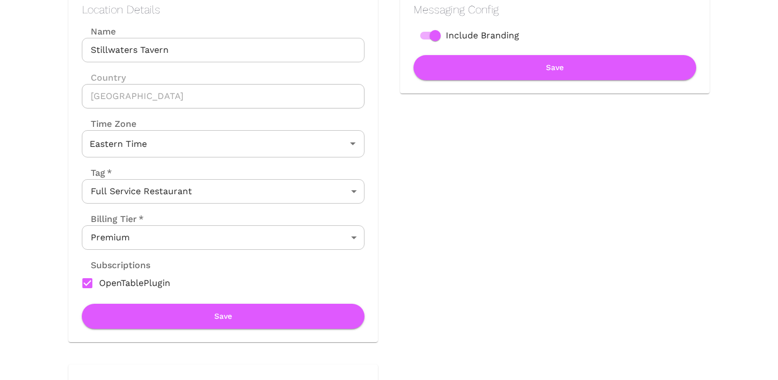
scroll to position [0, 0]
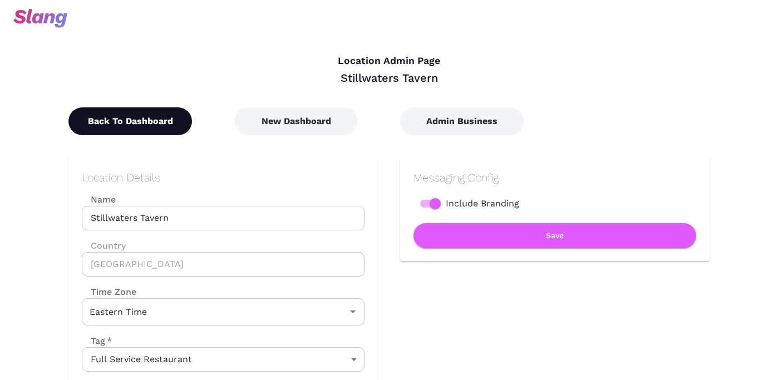
click at [120, 132] on button "Back To Dashboard" at bounding box center [130, 121] width 124 height 28
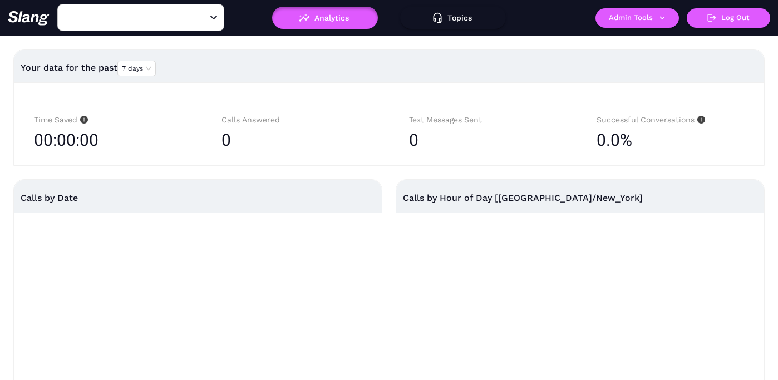
type input "Stillwaters Tavern"
click at [171, 20] on input "Stillwaters Tavern" at bounding box center [123, 17] width 122 height 17
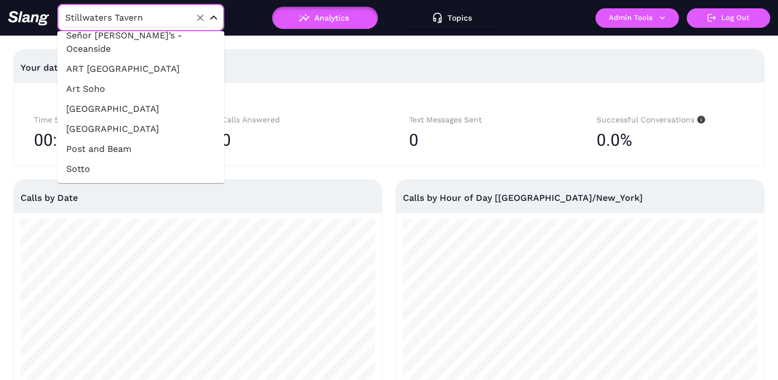
scroll to position [1960, 0]
click at [124, 252] on li "3 [PERSON_NAME] & Co" at bounding box center [140, 262] width 167 height 20
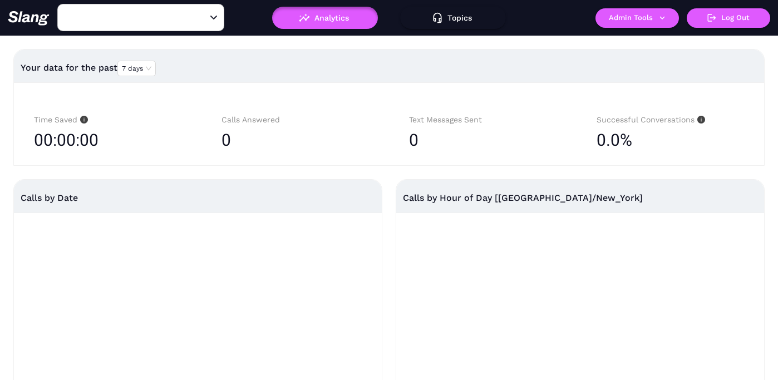
type input "3 [PERSON_NAME] & Co"
click at [623, 21] on button "Admin Tools" at bounding box center [636, 17] width 83 height 19
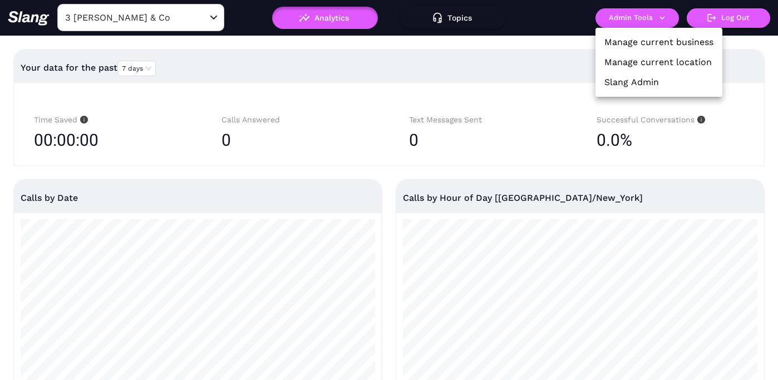
click at [623, 55] on li "Manage current location" at bounding box center [658, 62] width 127 height 20
click at [640, 67] on link "Manage current location" at bounding box center [657, 62] width 107 height 13
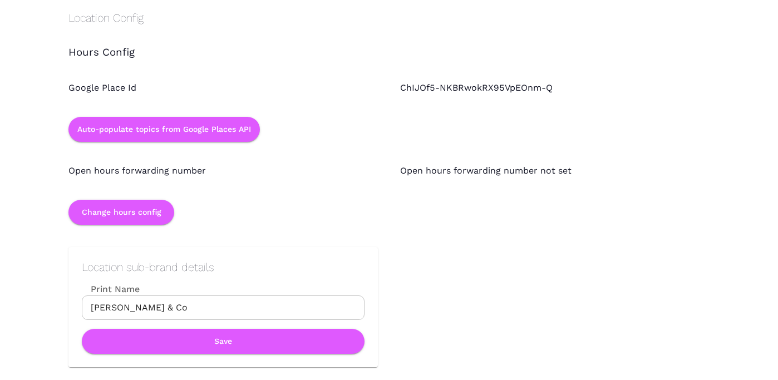
scroll to position [1003, 0]
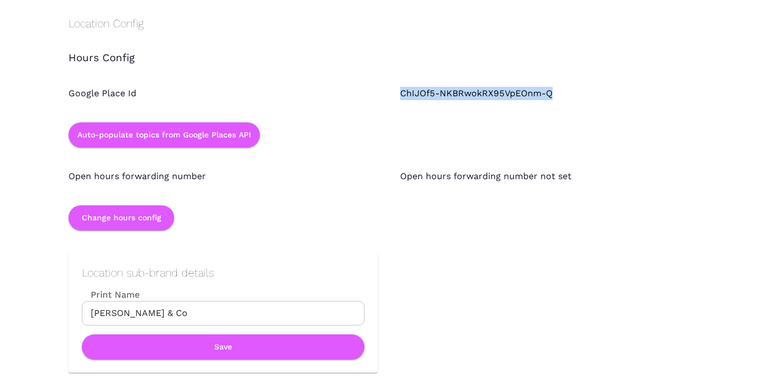
drag, startPoint x: 402, startPoint y: 91, endPoint x: 551, endPoint y: 91, distance: 149.7
click at [551, 91] on div "ChIJOf5-NKBRwokRX95VpEOnm-Q" at bounding box center [544, 83] width 332 height 36
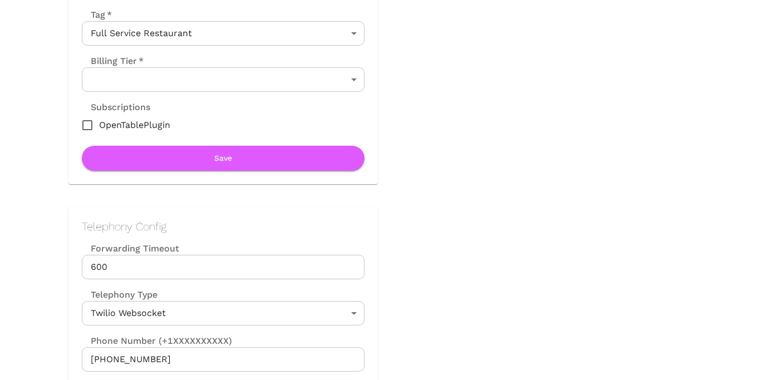
scroll to position [0, 0]
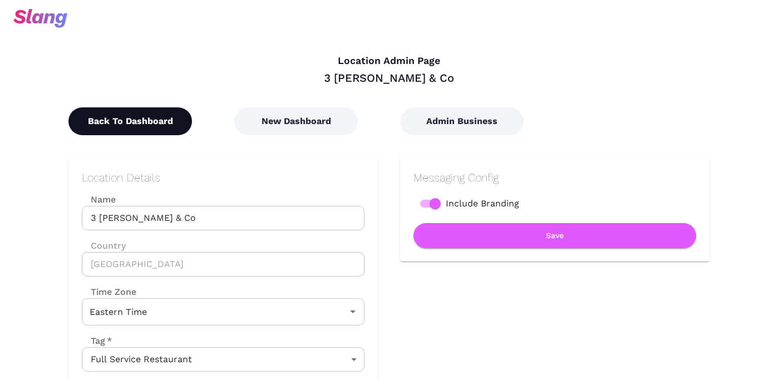
click at [130, 120] on button "Back To Dashboard" at bounding box center [130, 121] width 124 height 28
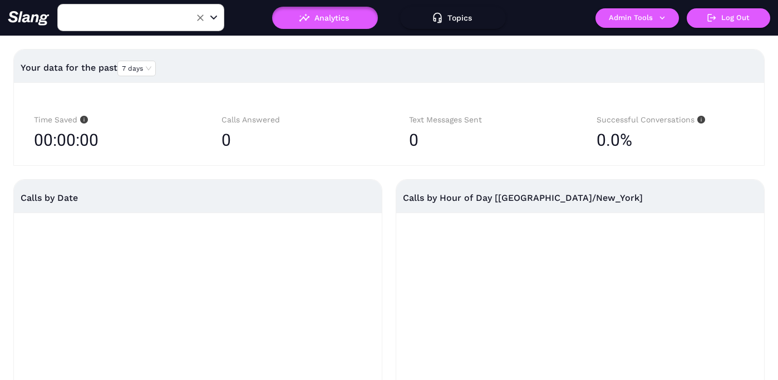
type input "3 [PERSON_NAME] & Co"
click at [151, 19] on input "3 [PERSON_NAME] & Co" at bounding box center [123, 17] width 122 height 17
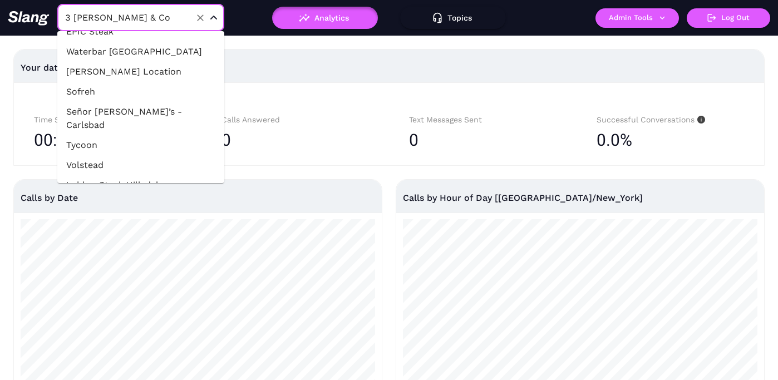
scroll to position [1538, 0]
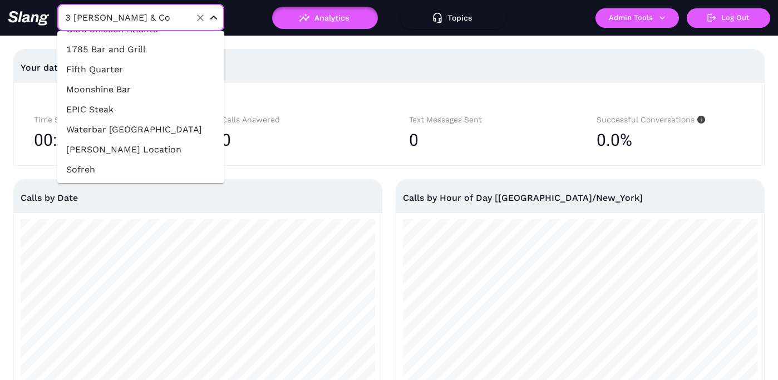
click at [133, 273] on li "Stage Karaoke" at bounding box center [140, 283] width 167 height 20
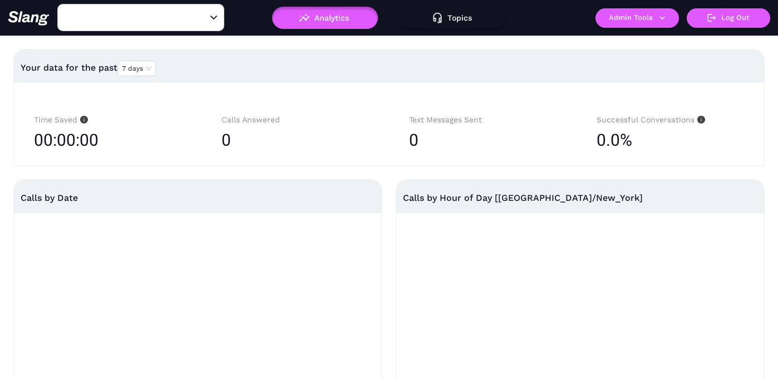
type input "Stage Karaoke"
click at [625, 17] on button "Admin Tools" at bounding box center [636, 17] width 83 height 19
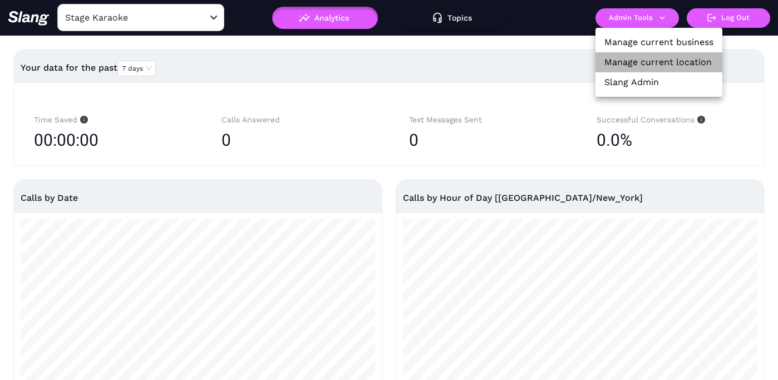
click at [625, 65] on link "Manage current location" at bounding box center [657, 62] width 107 height 13
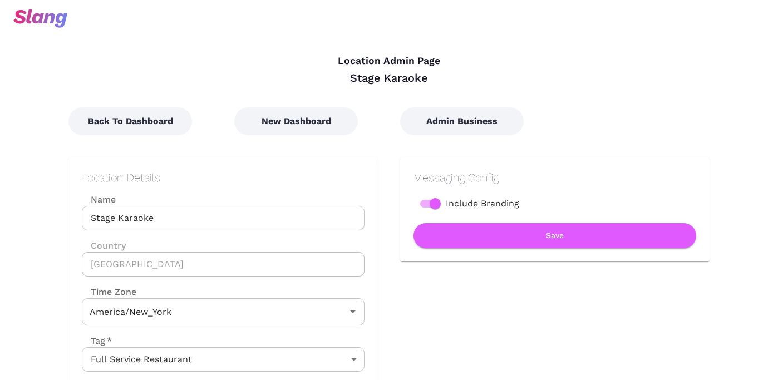
type input "Eastern Time"
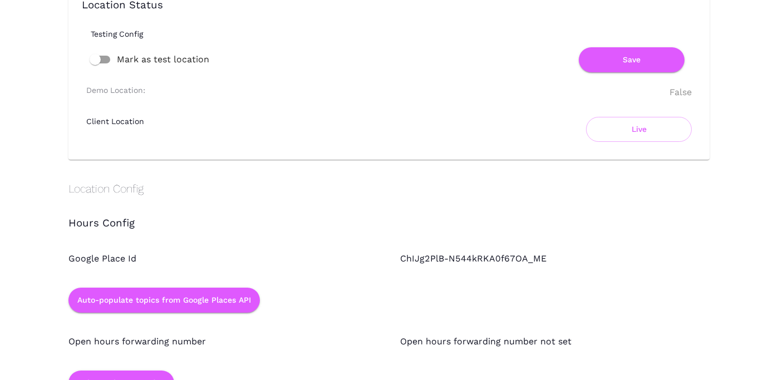
scroll to position [859, 0]
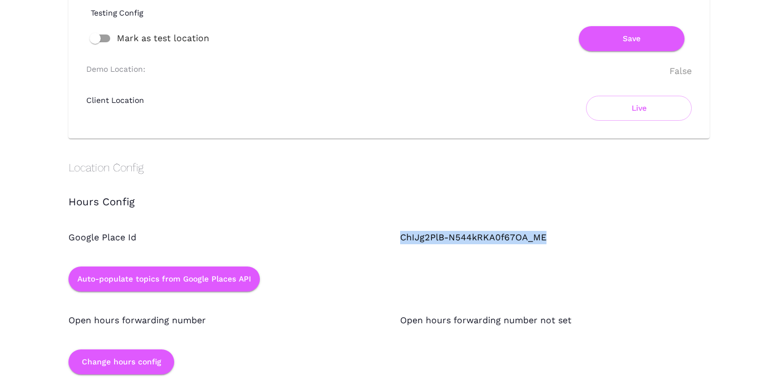
drag, startPoint x: 400, startPoint y: 239, endPoint x: 544, endPoint y: 234, distance: 144.2
click at [544, 234] on div "ChIJg2PlB-N544kRKA0f67OA_ME" at bounding box center [544, 227] width 332 height 36
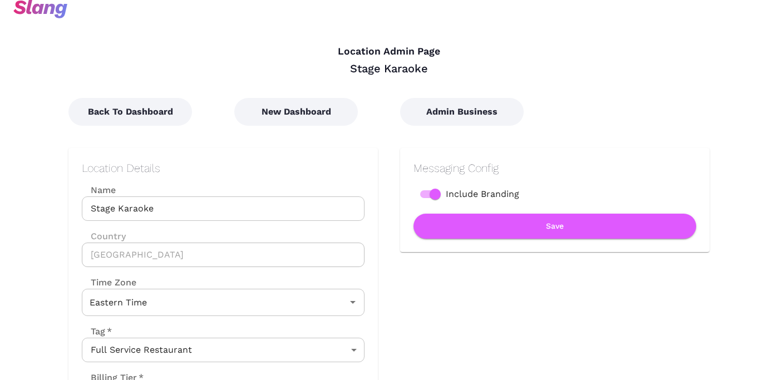
scroll to position [0, 0]
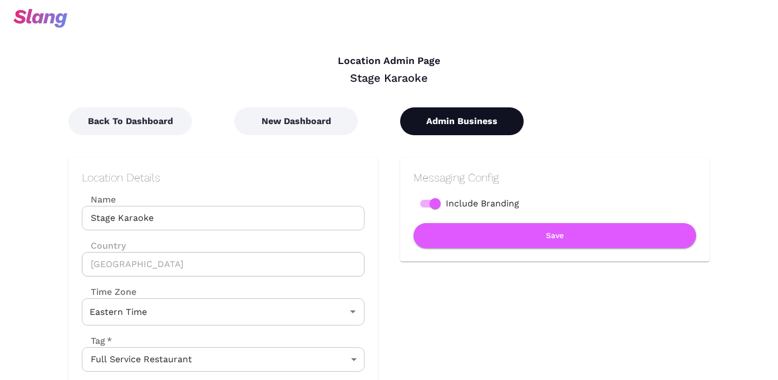
click at [461, 121] on button "Admin Business" at bounding box center [462, 121] width 124 height 28
